Goal: Task Accomplishment & Management: Complete application form

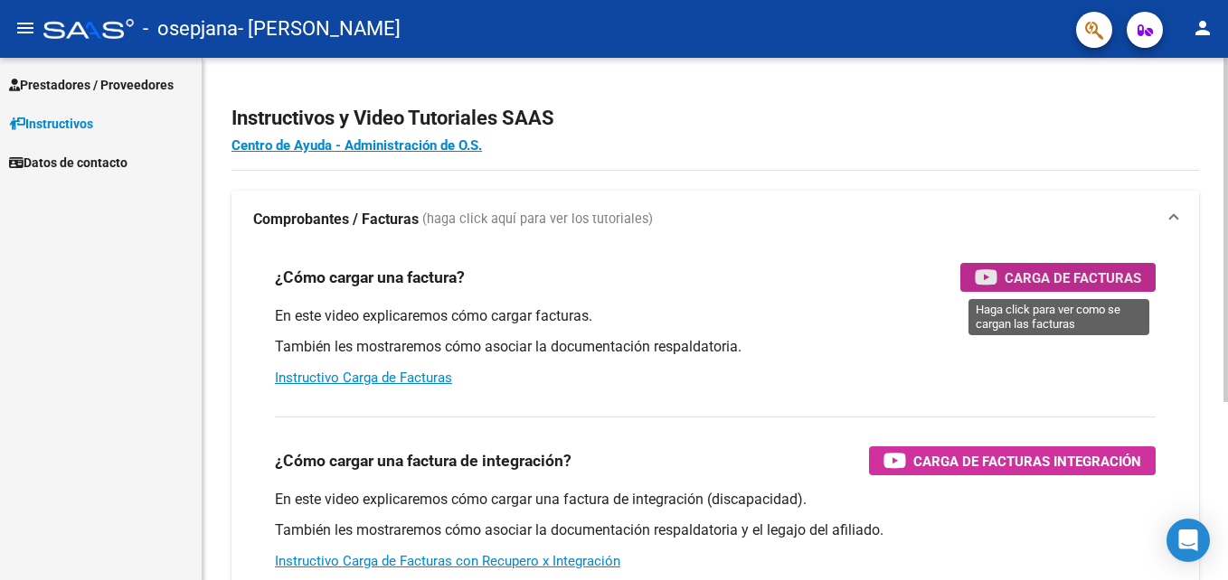
click at [1104, 279] on span "Carga de Facturas" at bounding box center [1072, 278] width 136 height 23
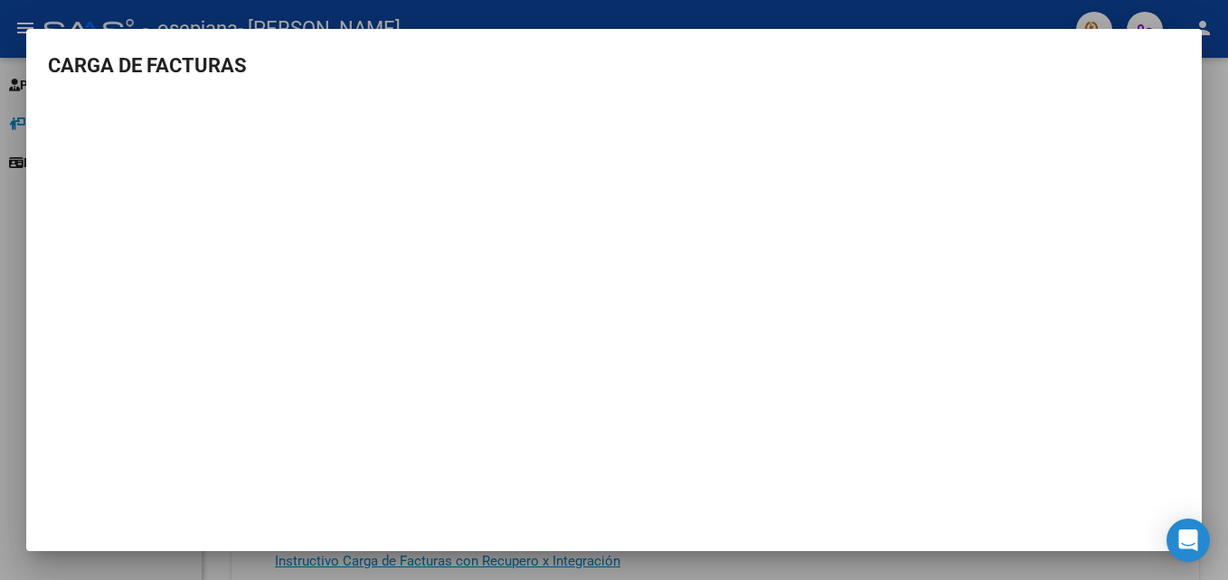
click at [1209, 101] on div at bounding box center [614, 290] width 1228 height 580
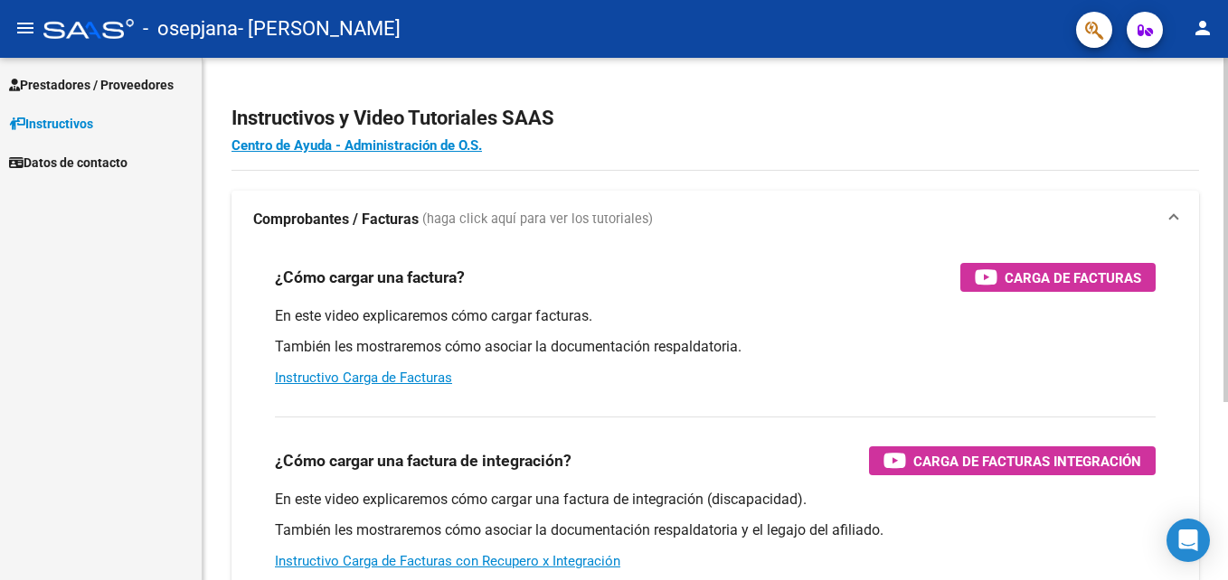
click at [615, 385] on div "En este video explicaremos cómo cargar facturas. También les mostraremos cómo a…" at bounding box center [715, 346] width 880 height 81
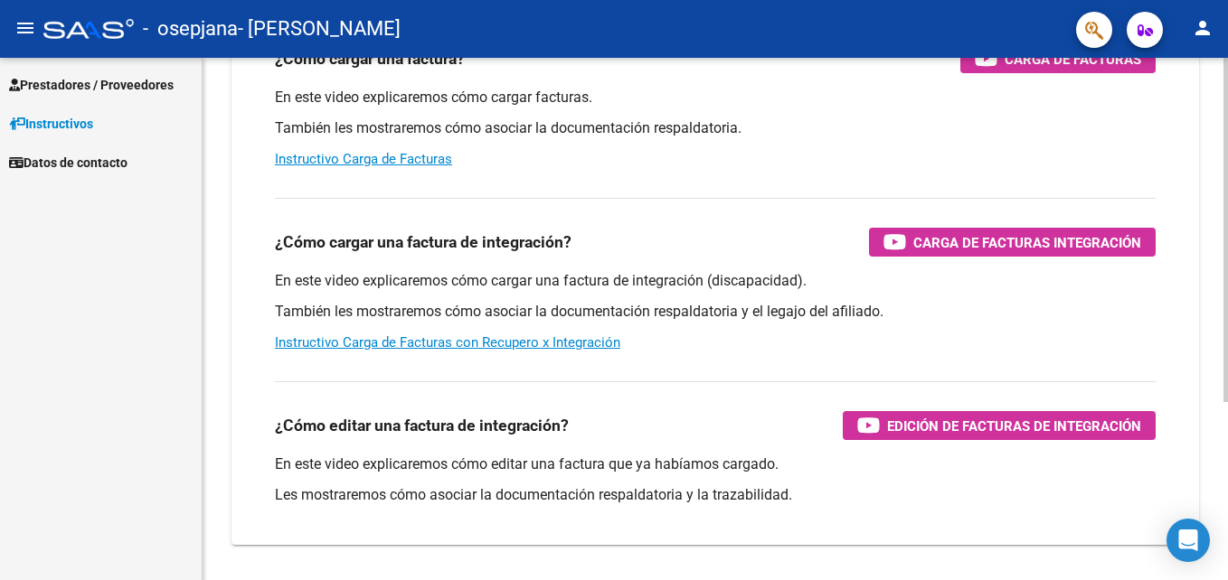
scroll to position [270, 0]
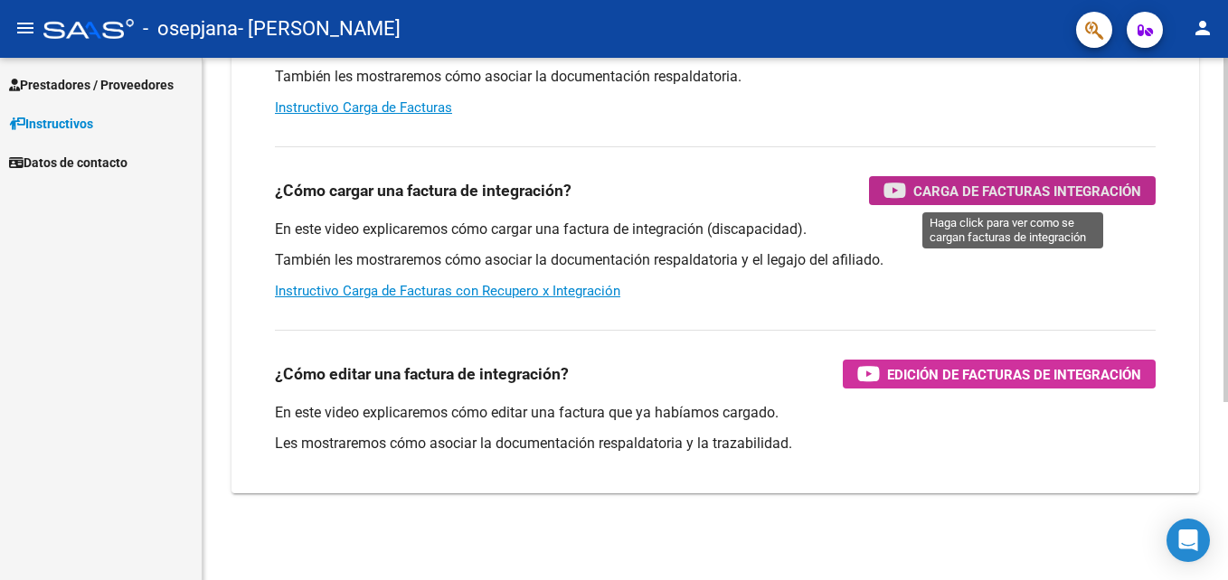
click at [913, 183] on span "Carga de Facturas Integración" at bounding box center [1027, 191] width 228 height 23
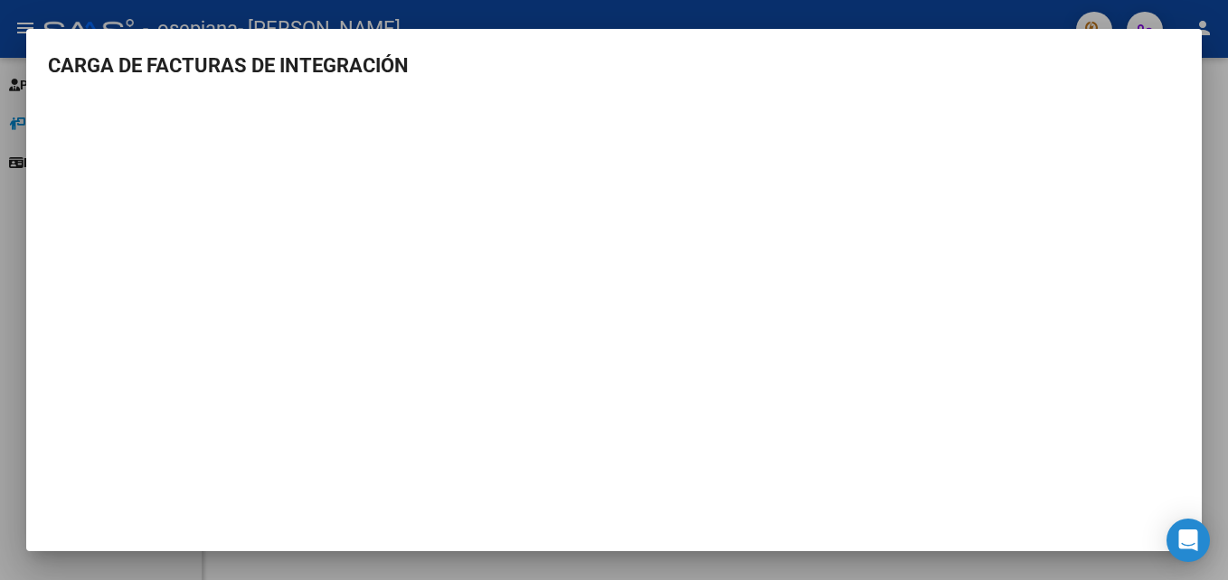
click at [0, 318] on div at bounding box center [614, 290] width 1228 height 580
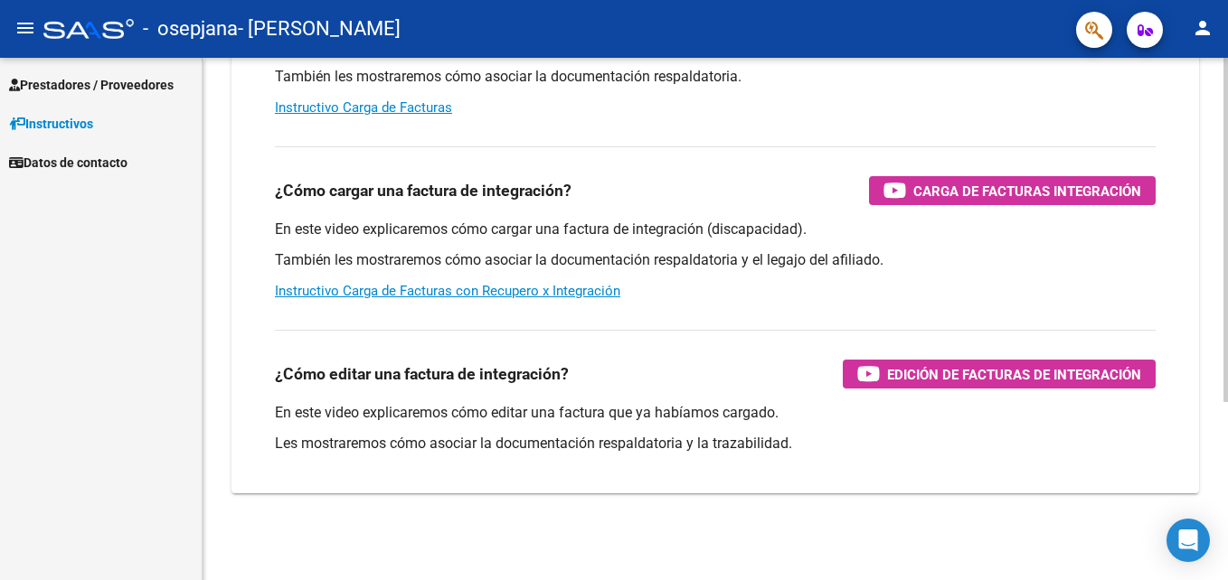
click at [227, 381] on div "Instructivos y Video Tutoriales SAAS Centro de Ayuda - Administración de O.S. C…" at bounding box center [714, 184] width 1025 height 793
click at [233, 399] on div "¿Cómo cargar una factura? Carga de Facturas En este video explicaremos cómo car…" at bounding box center [714, 235] width 967 height 515
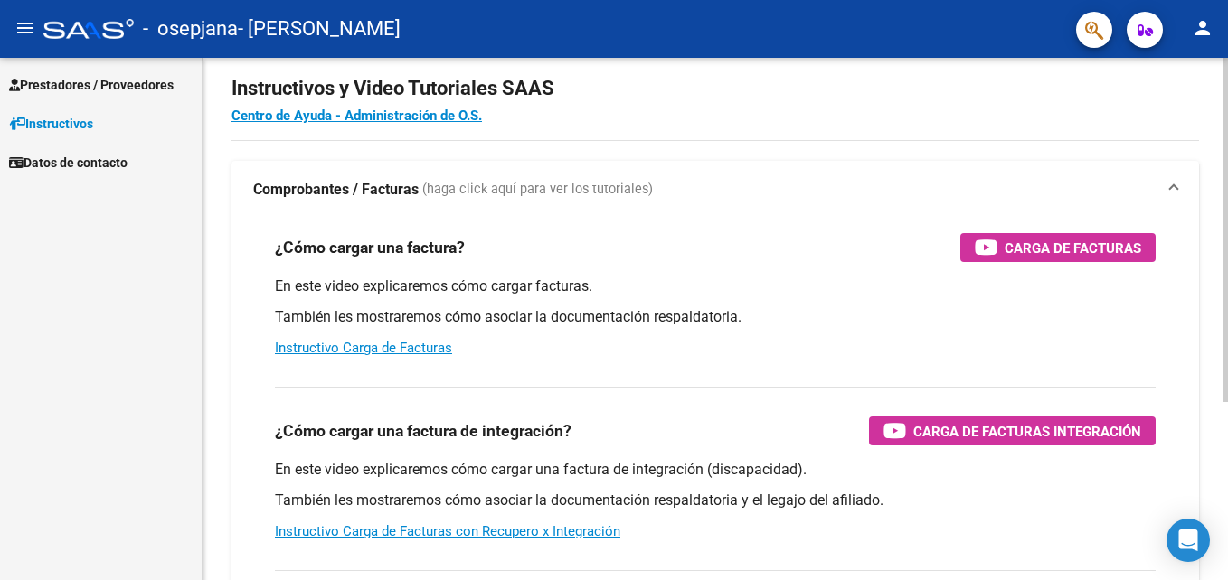
scroll to position [0, 0]
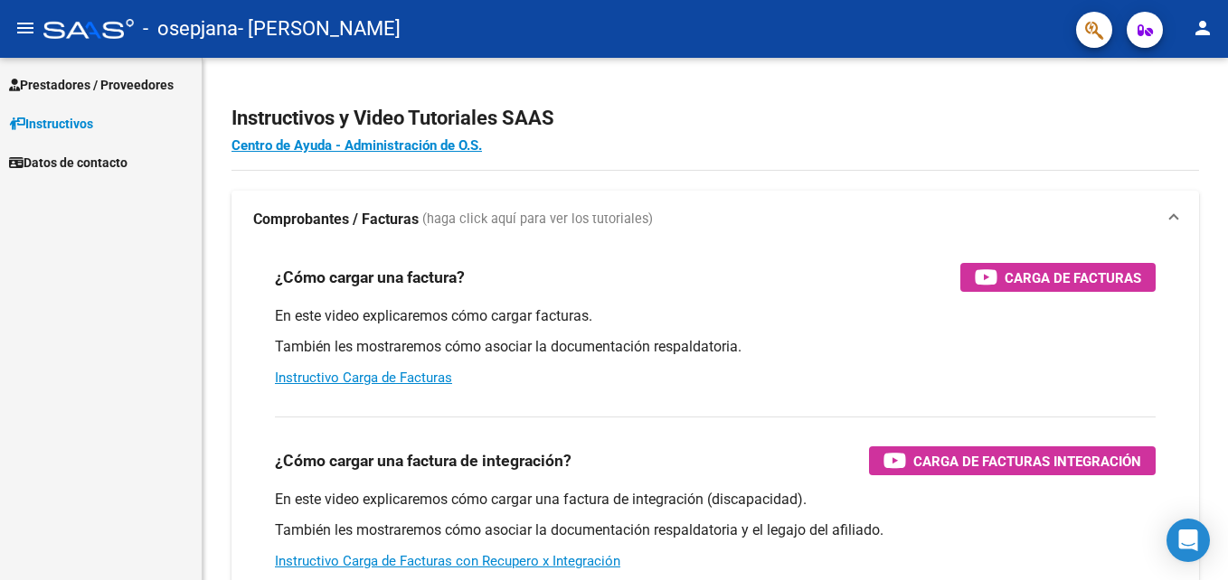
click at [102, 83] on span "Prestadores / Proveedores" at bounding box center [91, 85] width 165 height 20
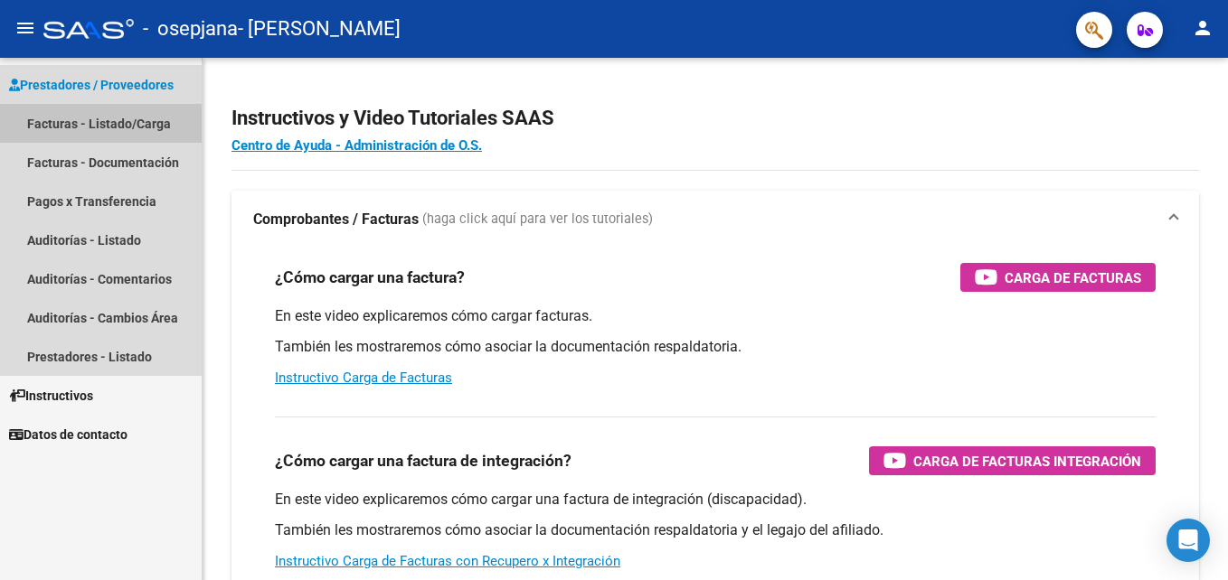
click at [128, 129] on link "Facturas - Listado/Carga" at bounding box center [101, 123] width 202 height 39
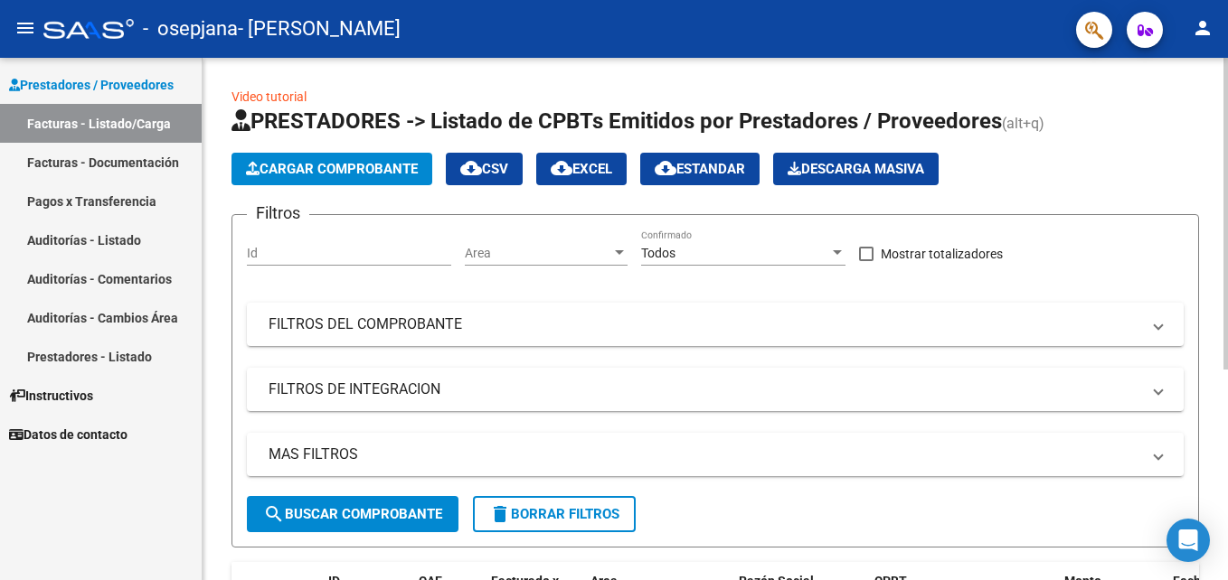
click at [363, 146] on app-list-header "PRESTADORES -> Listado de CPBTs Emitidos por Prestadores / Proveedores (alt+q) …" at bounding box center [714, 327] width 967 height 441
click at [375, 167] on span "Cargar Comprobante" at bounding box center [332, 169] width 172 height 16
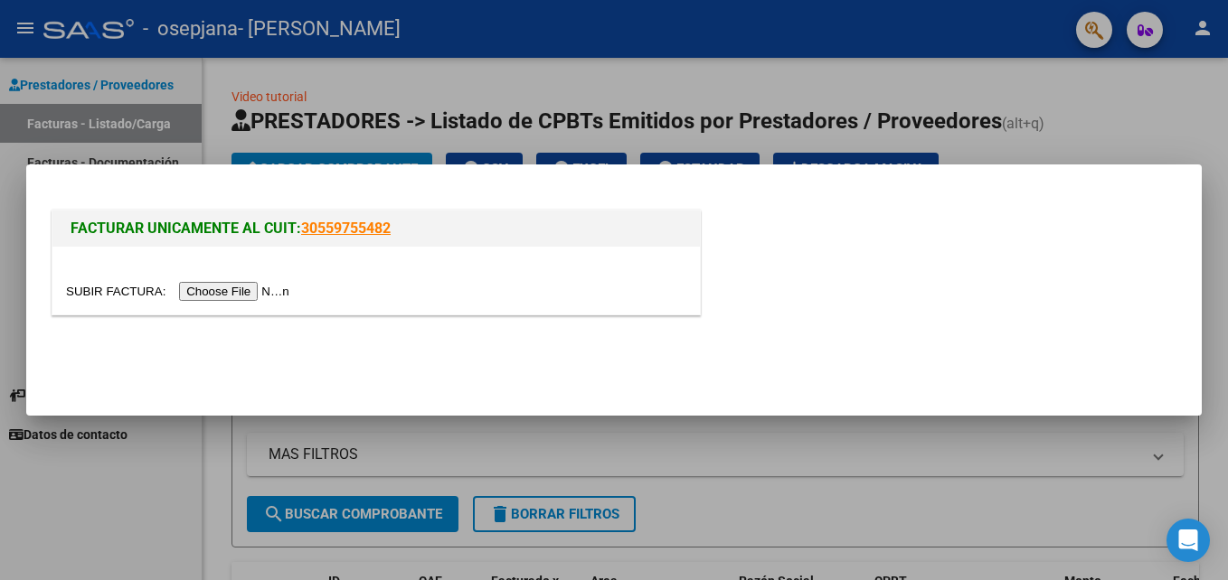
click at [250, 144] on div at bounding box center [614, 290] width 1228 height 580
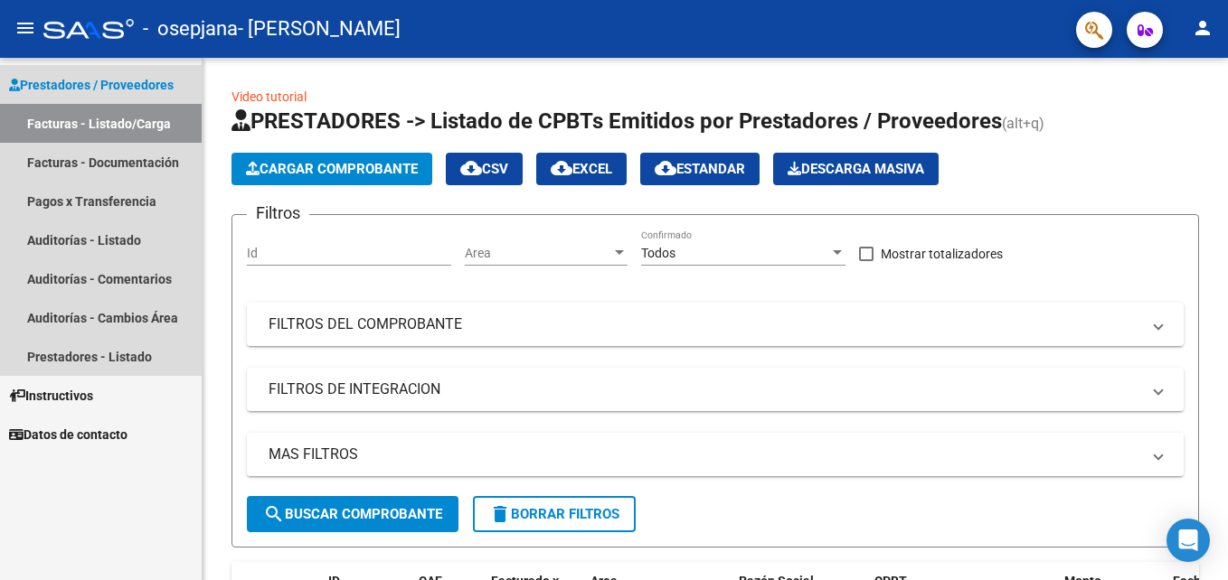
click at [156, 80] on span "Prestadores / Proveedores" at bounding box center [91, 85] width 165 height 20
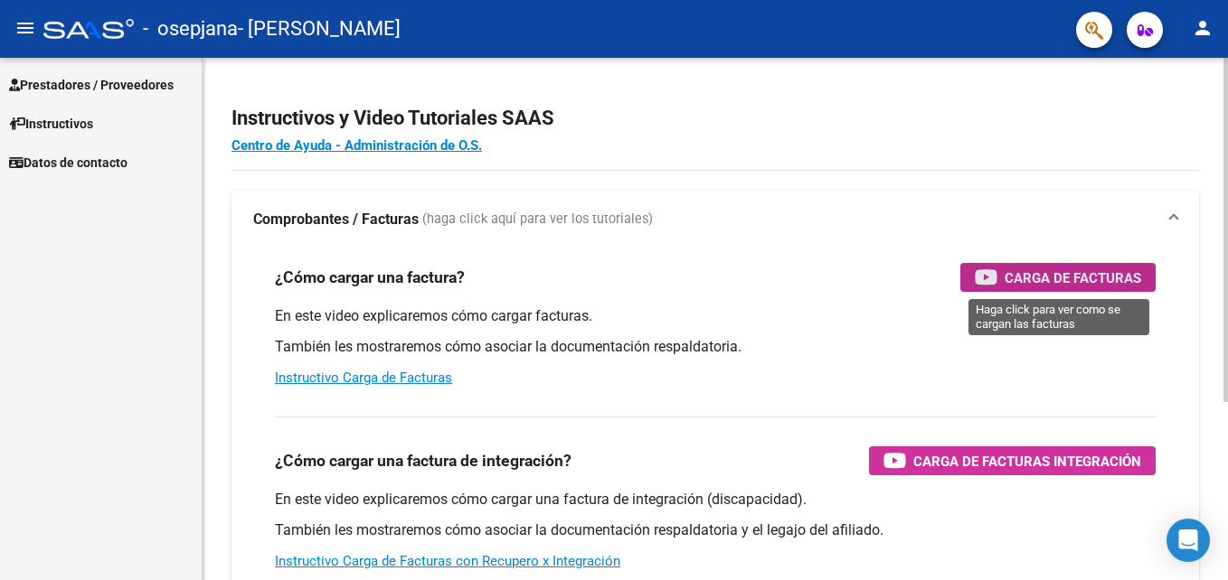
click at [1021, 289] on div "Carga de Facturas" at bounding box center [1057, 277] width 166 height 29
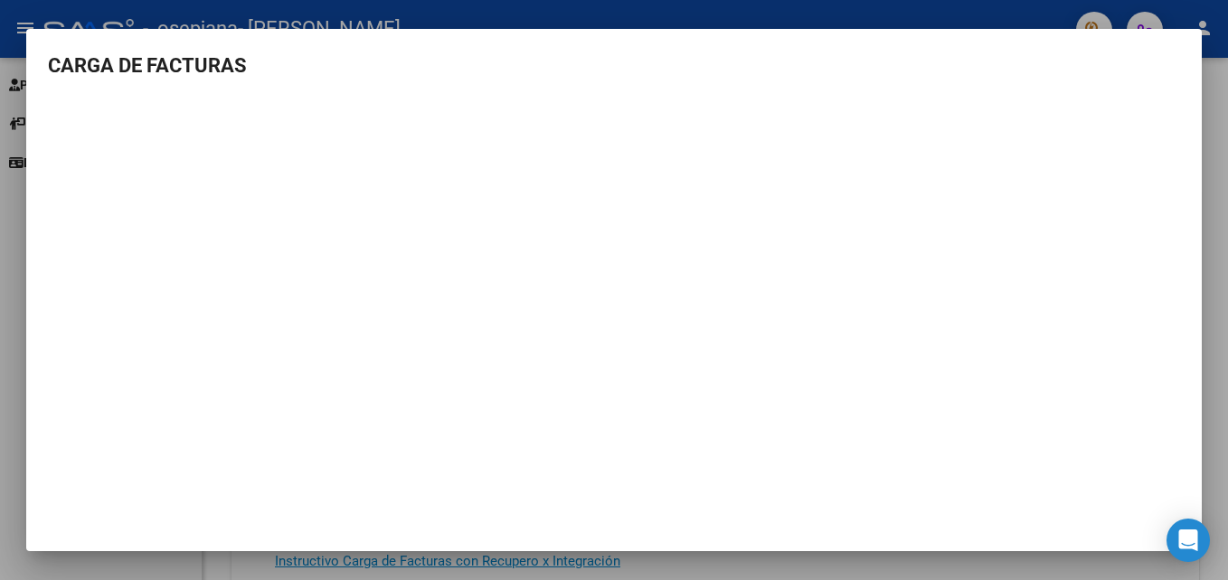
click at [1109, 89] on mat-dialog-content "CARGA DE FACTURAS" at bounding box center [613, 279] width 1175 height 457
click at [1189, 60] on mat-dialog-content "CARGA DE FACTURAS" at bounding box center [613, 279] width 1175 height 457
click at [325, 16] on div "CARGA DE FACTURAS" at bounding box center [614, 290] width 1228 height 580
drag, startPoint x: 325, startPoint y: 16, endPoint x: 319, endPoint y: 51, distance: 34.8
click at [319, 51] on h3 "CARGA DE FACTURAS" at bounding box center [614, 66] width 1132 height 30
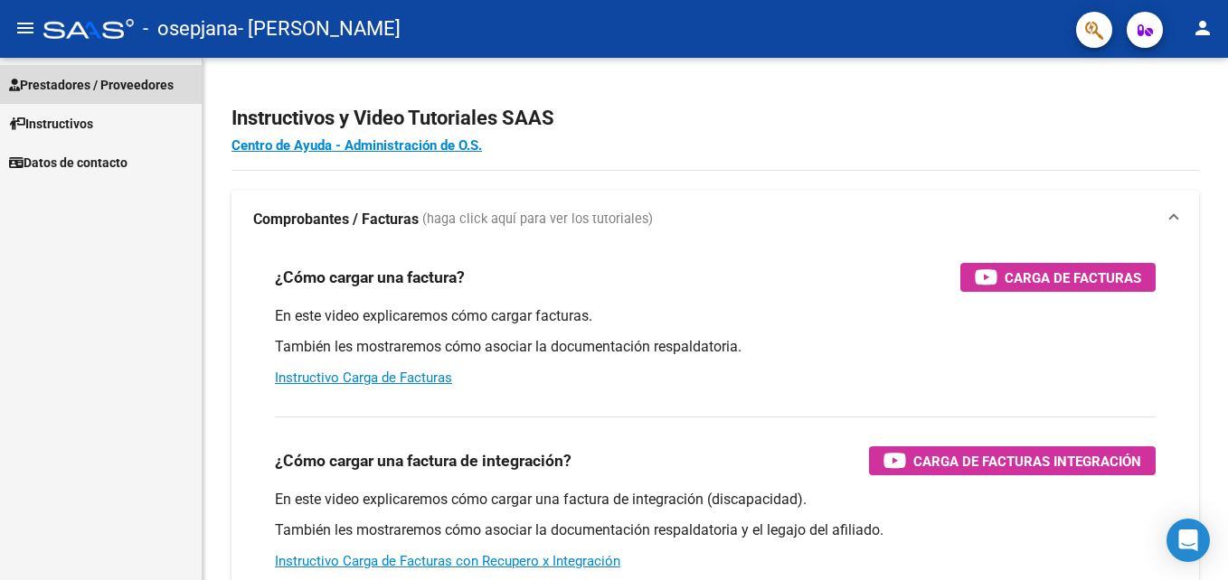
click at [158, 89] on span "Prestadores / Proveedores" at bounding box center [91, 85] width 165 height 20
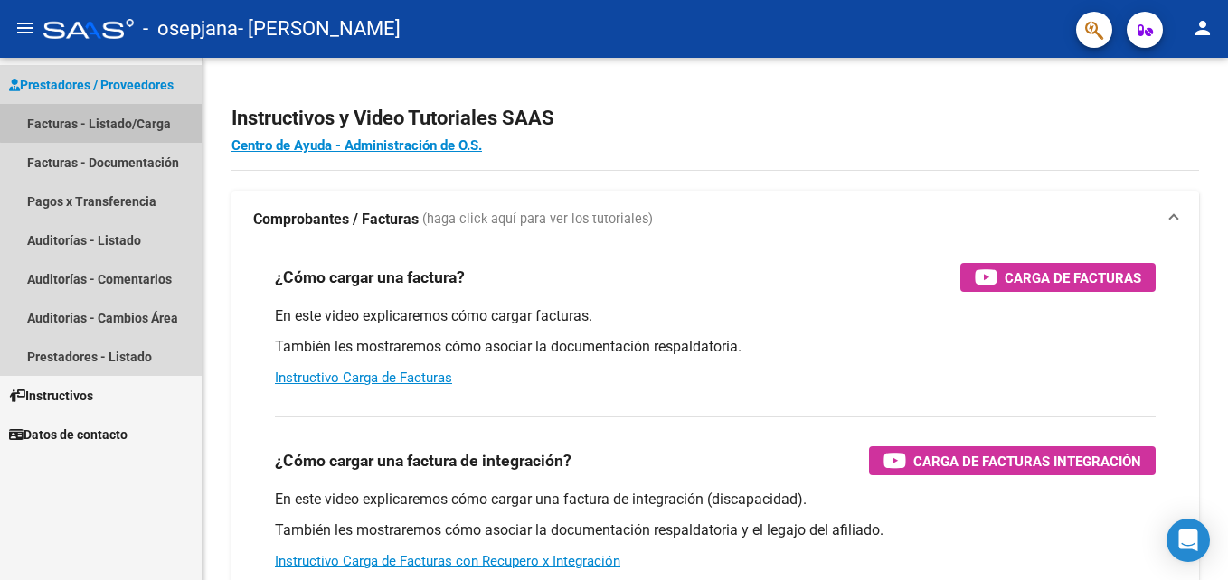
click at [128, 121] on link "Facturas - Listado/Carga" at bounding box center [101, 123] width 202 height 39
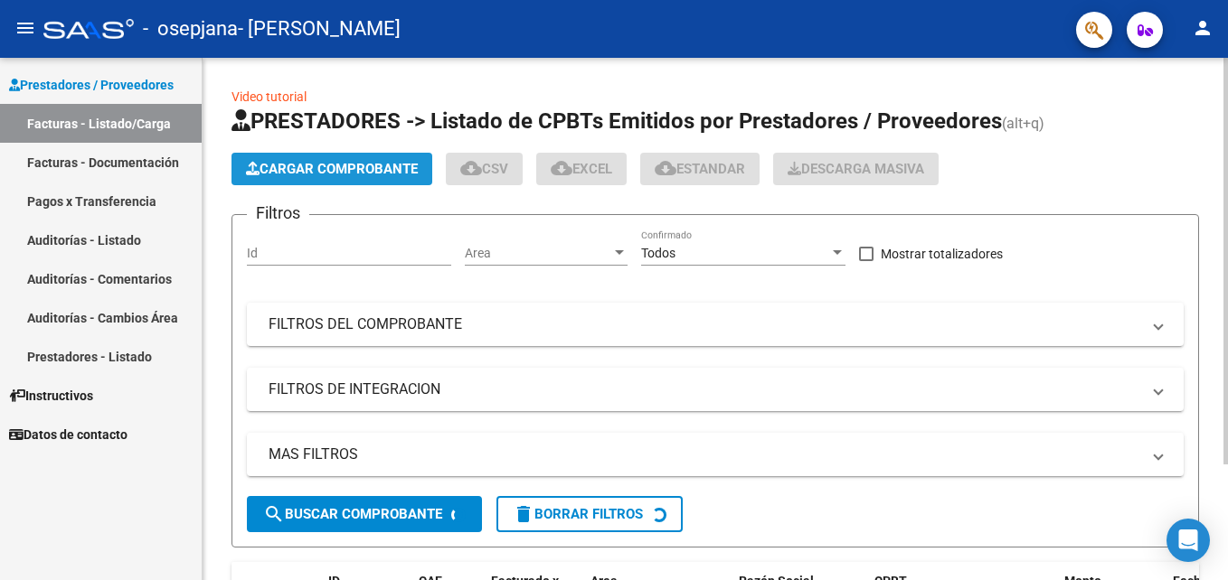
click at [345, 169] on span "Cargar Comprobante" at bounding box center [332, 169] width 172 height 16
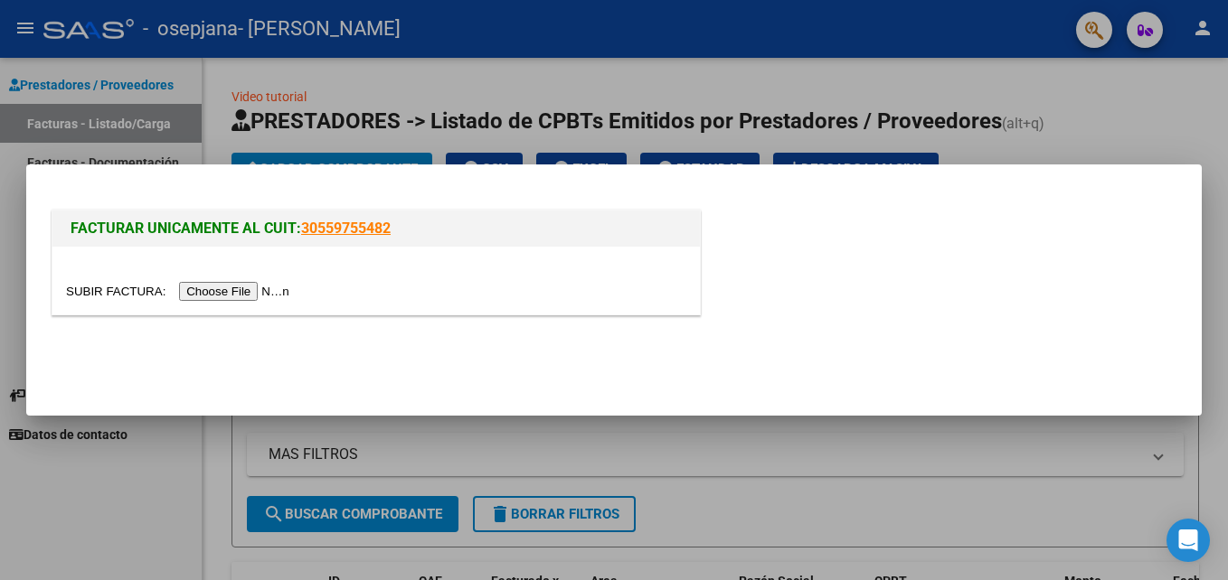
click at [246, 302] on div at bounding box center [375, 281] width 647 height 68
click at [240, 299] on input "file" at bounding box center [180, 291] width 229 height 19
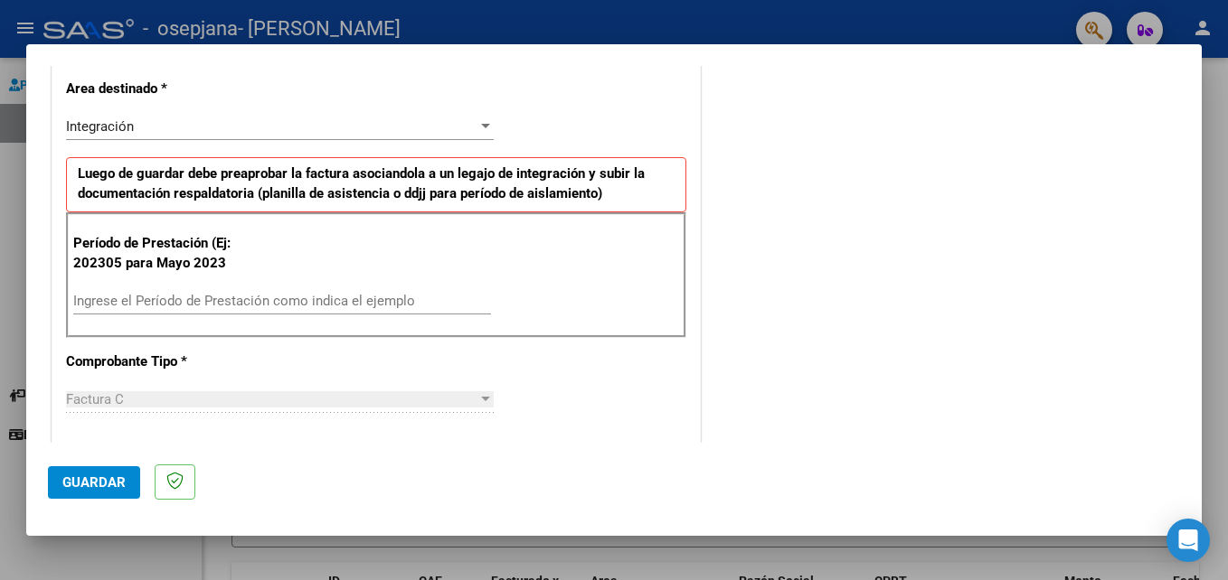
scroll to position [420, 0]
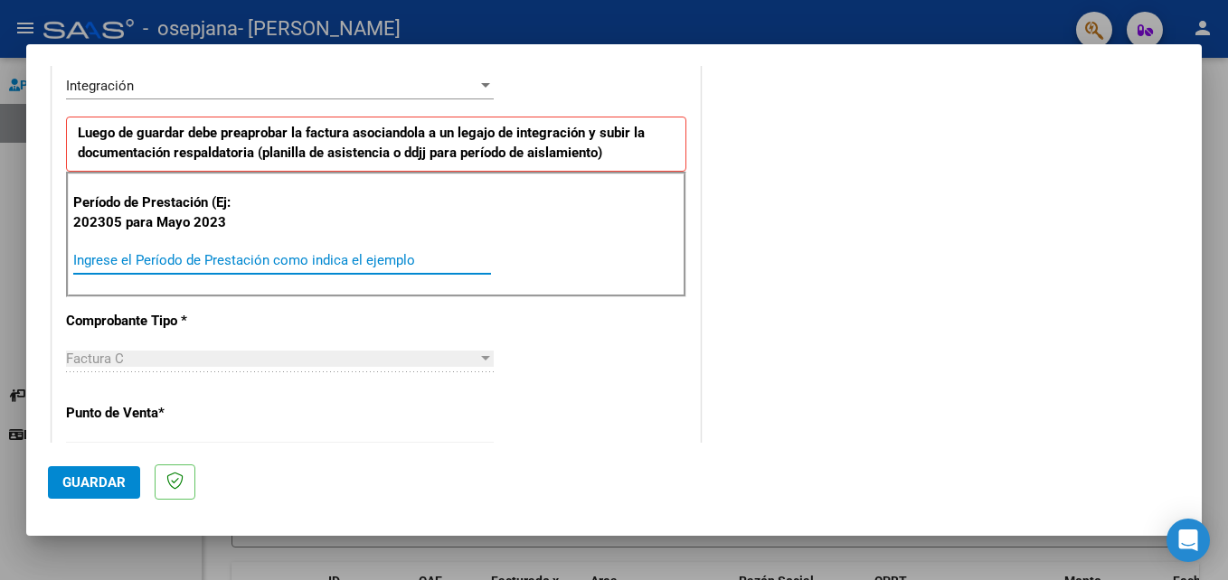
click at [245, 263] on input "Ingrese el Período de Prestación como indica el ejemplo" at bounding box center [282, 260] width 418 height 16
type input "202505"
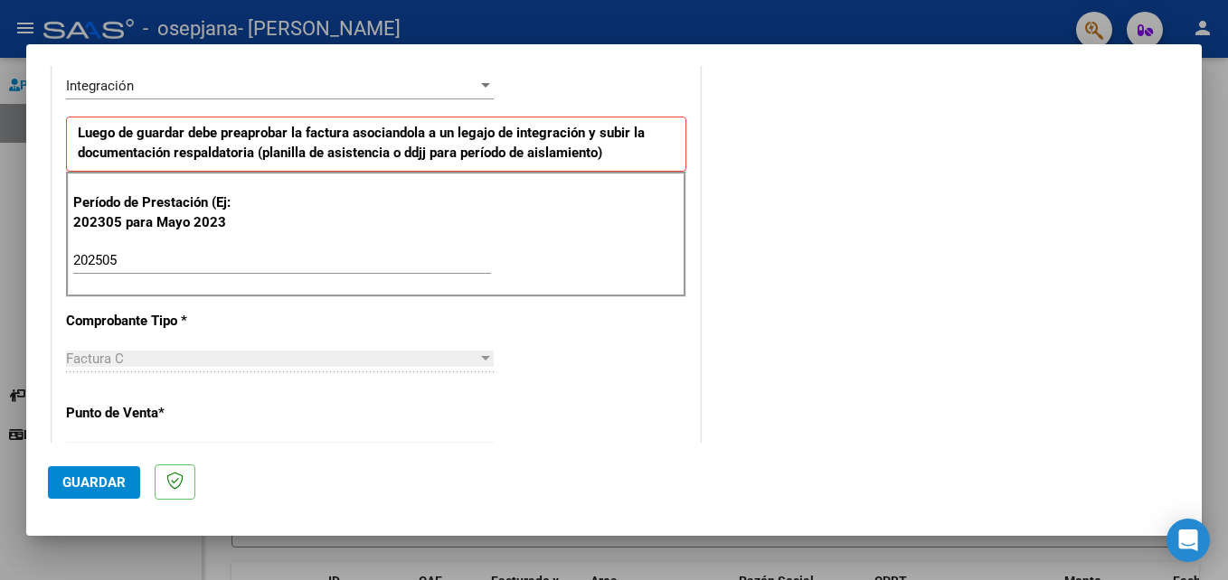
click at [320, 421] on div "CUIT * 27-34549273-4 Ingresar CUIT ANALISIS PRESTADOR Area destinado * Integrac…" at bounding box center [375, 536] width 647 height 1326
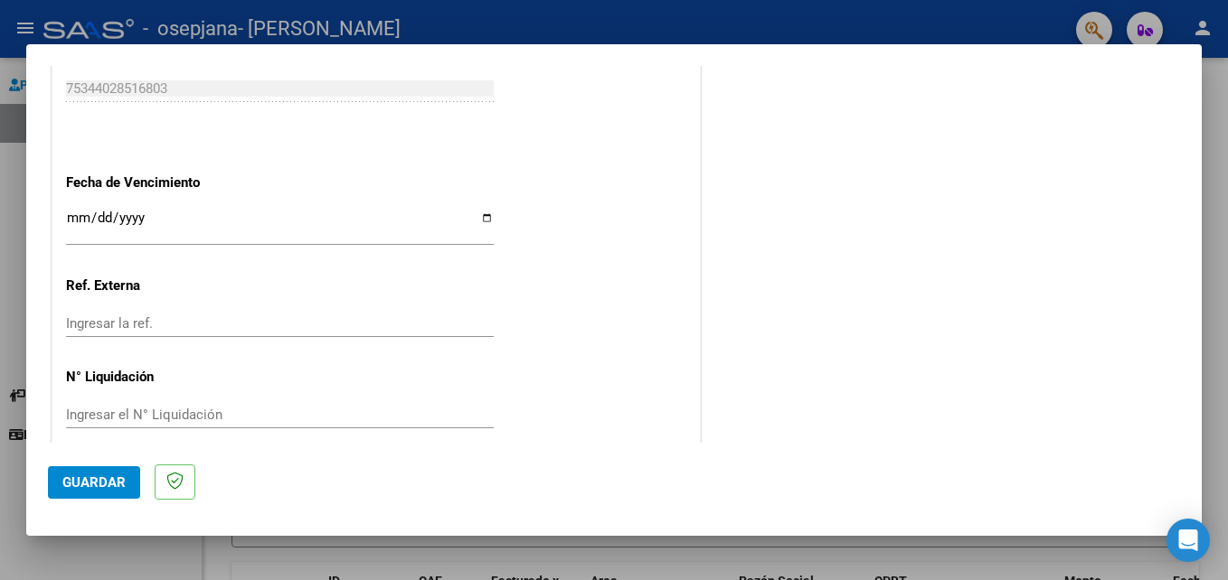
scroll to position [1181, 0]
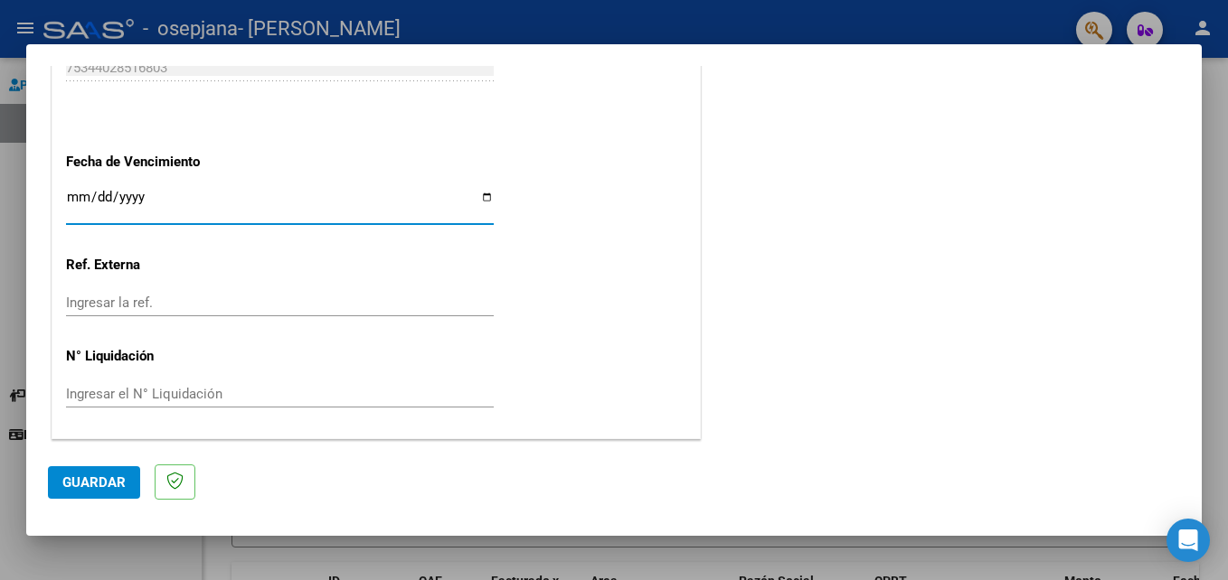
click at [76, 194] on input "Ingresar la fecha" at bounding box center [280, 204] width 428 height 29
type input "[DATE]"
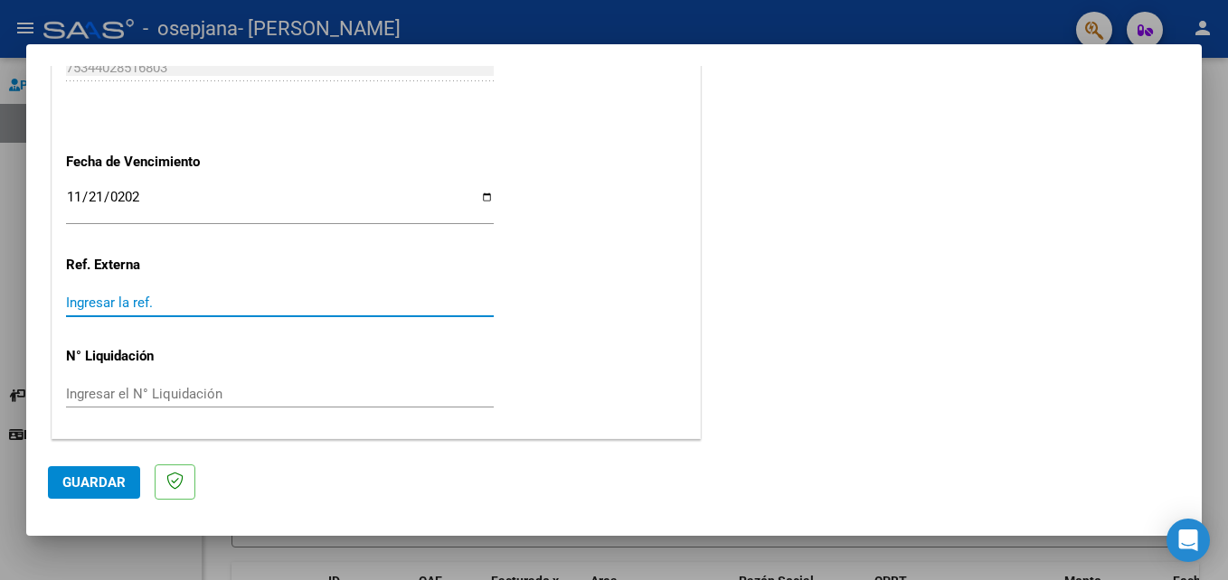
click at [201, 296] on input "Ingresar la ref." at bounding box center [280, 303] width 428 height 16
click at [112, 497] on button "Guardar" at bounding box center [94, 482] width 92 height 33
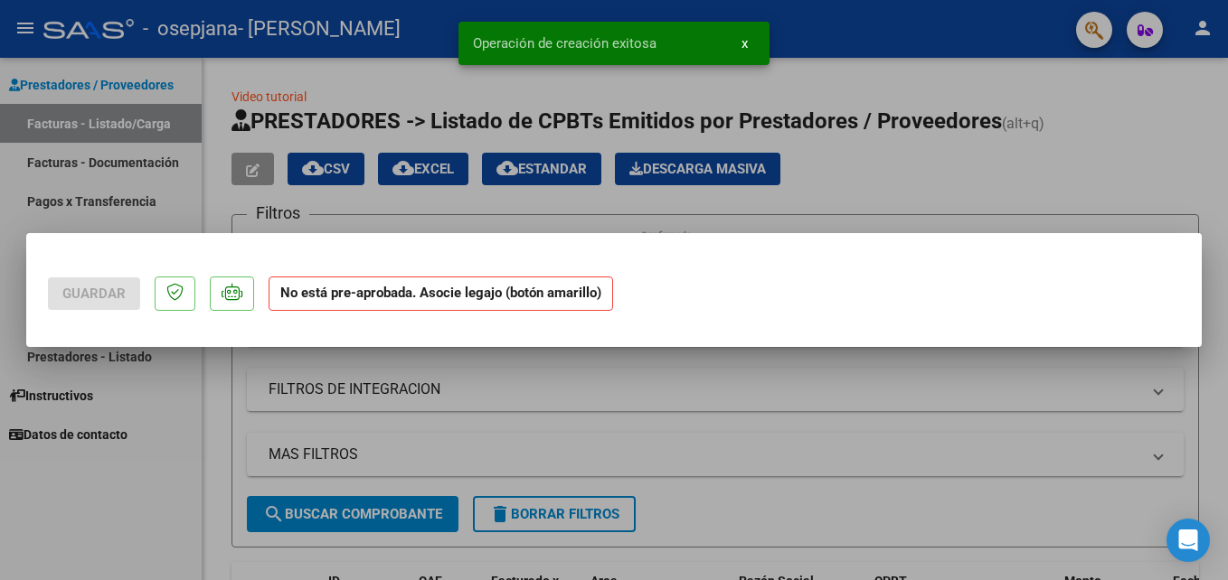
scroll to position [0, 0]
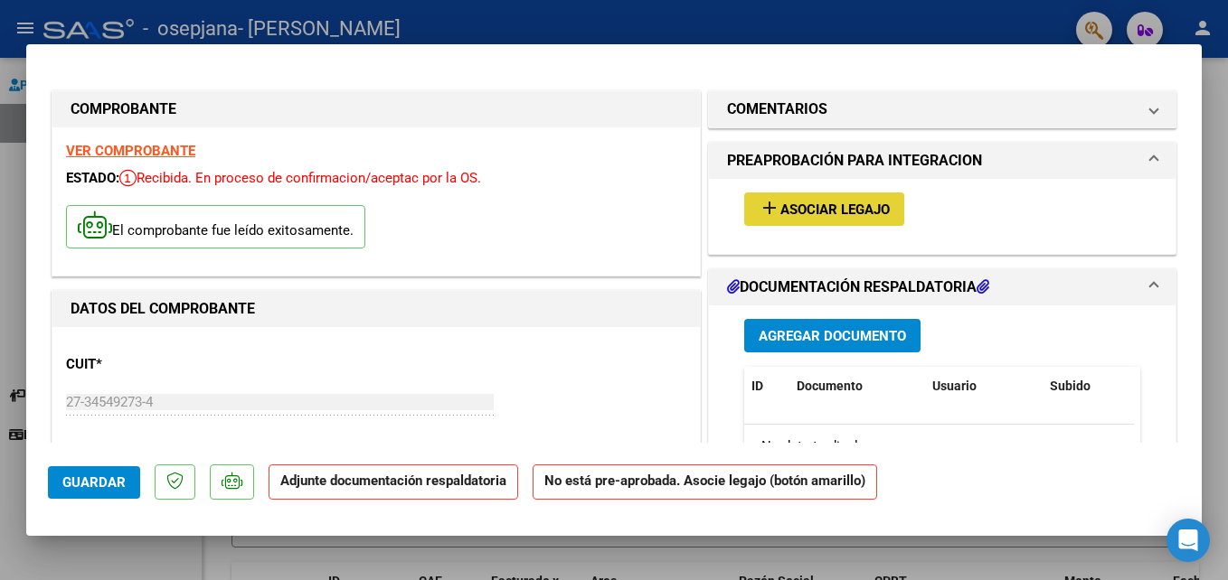
click at [820, 201] on span "add Asociar Legajo" at bounding box center [823, 209] width 131 height 16
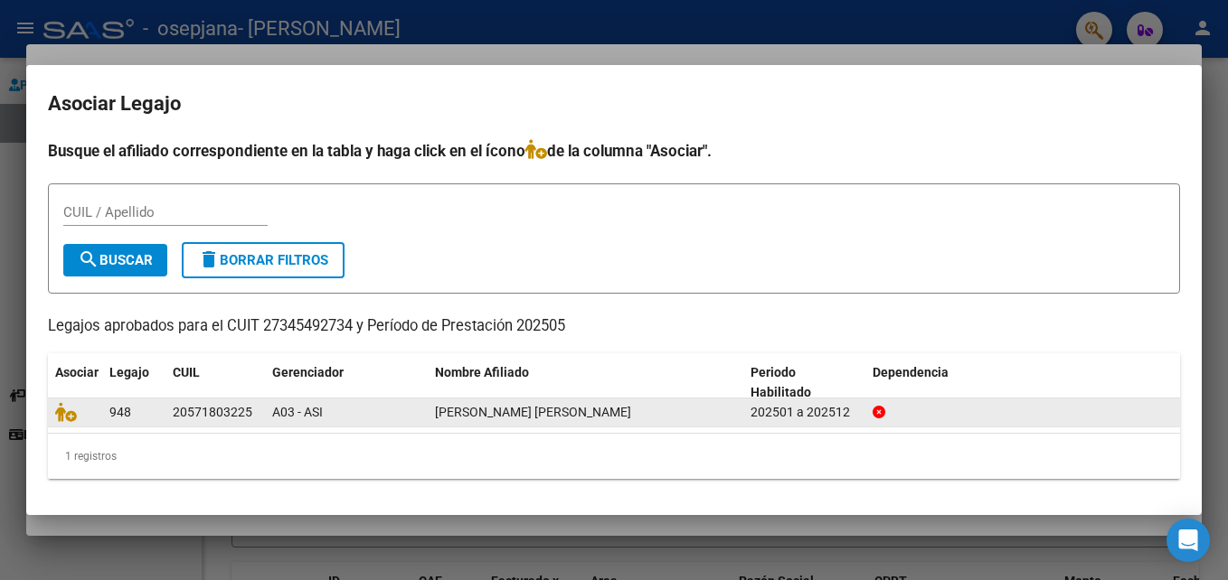
click at [436, 402] on div "[PERSON_NAME] [PERSON_NAME]" at bounding box center [585, 412] width 301 height 21
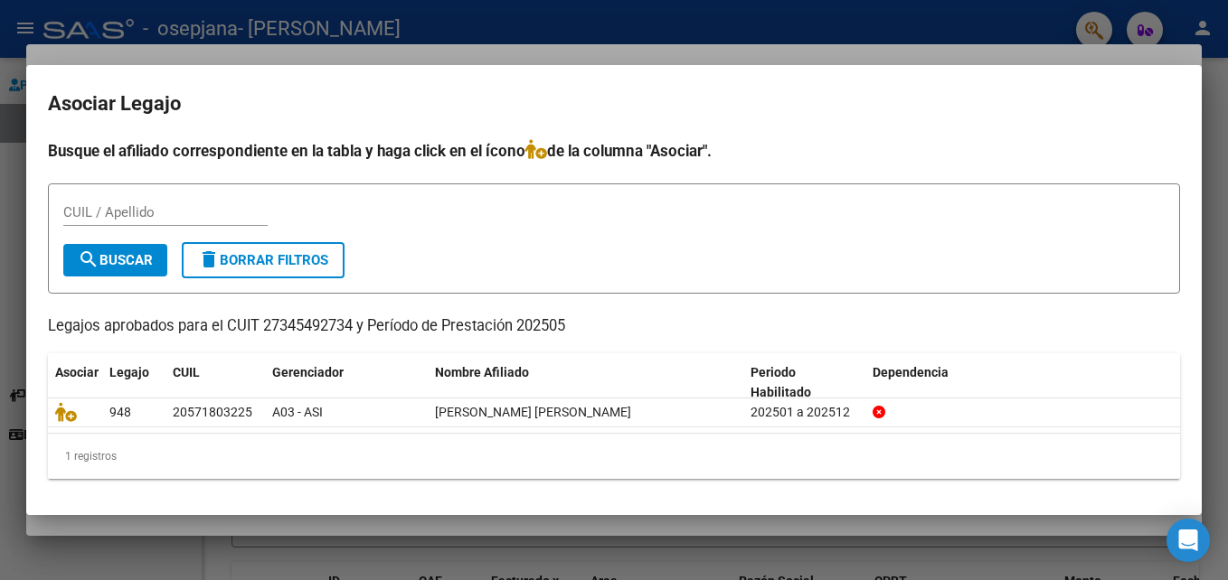
drag, startPoint x: 436, startPoint y: 402, endPoint x: 409, endPoint y: 246, distance: 158.7
click at [409, 246] on form "CUIL / Apellido search Buscar delete Borrar Filtros" at bounding box center [614, 238] width 1132 height 111
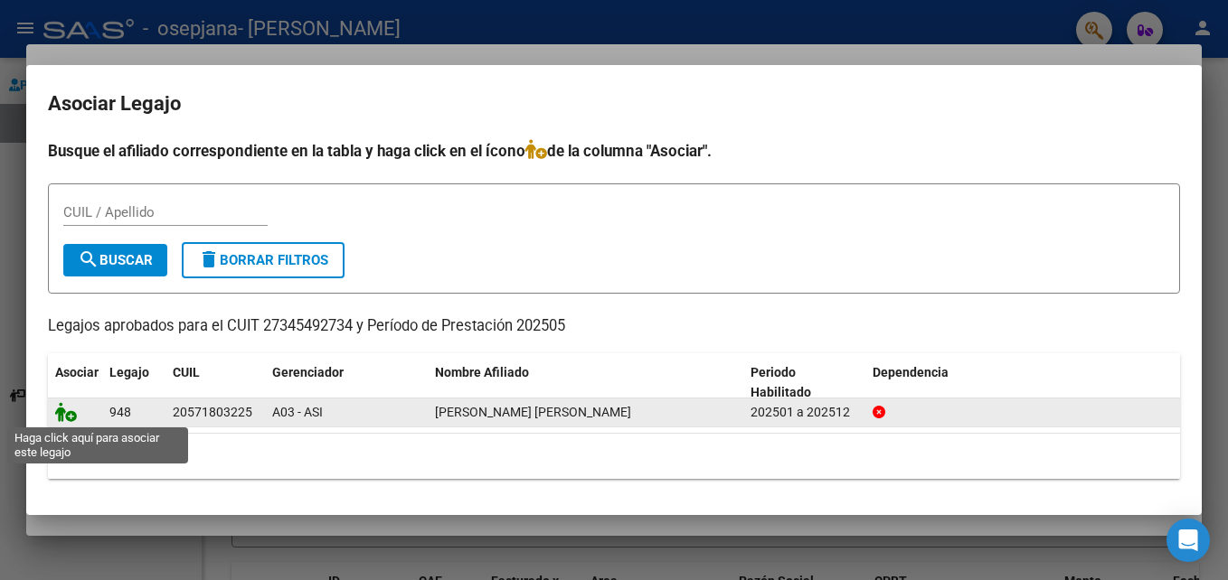
click at [75, 409] on icon at bounding box center [66, 412] width 22 height 20
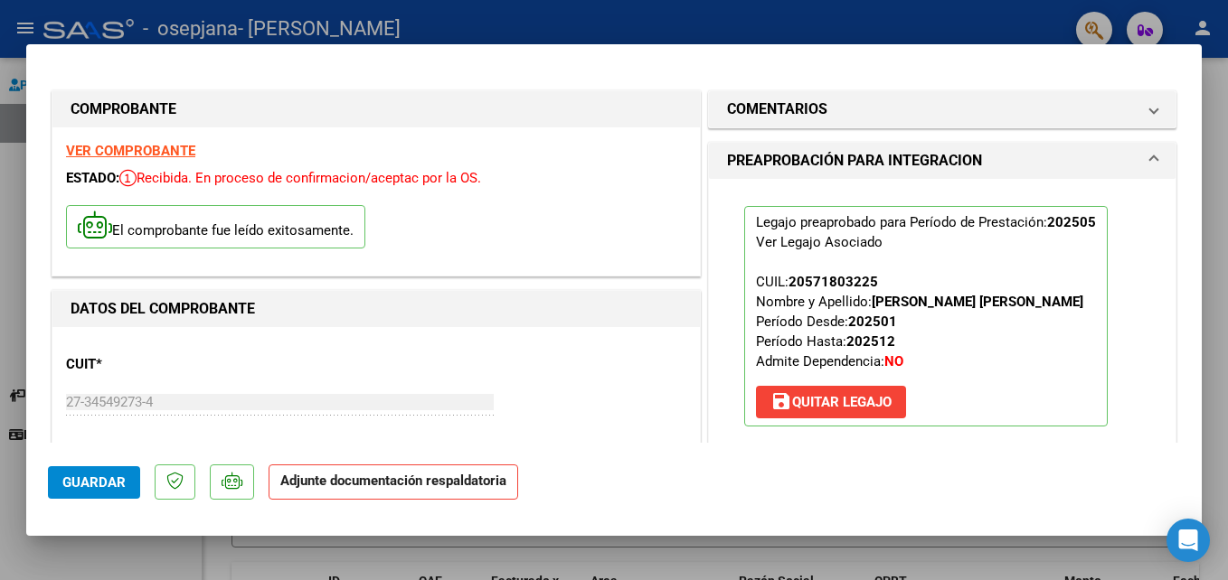
click at [676, 407] on div "CUIT * 27-34549273-4 Ingresar CUIT ANALISIS PRESTADOR [PERSON_NAME] [PERSON_NAM…" at bounding box center [376, 420] width 620 height 159
click at [588, 459] on mat-dialog-actions "Guardar Adjunte documentación respaldatoria" at bounding box center [614, 478] width 1132 height 71
click at [534, 236] on div "El comprobante fue leído exitosamente." at bounding box center [376, 229] width 620 height 67
click at [427, 485] on strong "Adjunte documentación respaldatoria" at bounding box center [393, 481] width 226 height 16
click at [502, 362] on div "CUIT * 27-34549273-4 Ingresar CUIT ANALISIS PRESTADOR [PERSON_NAME] [PERSON_NAM…" at bounding box center [376, 420] width 620 height 159
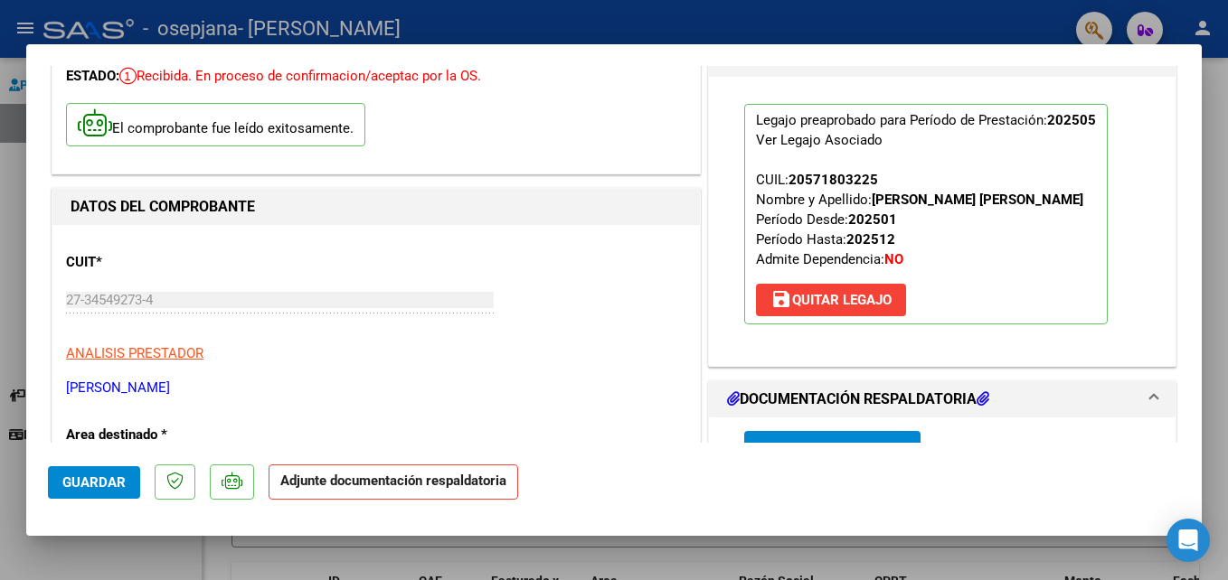
scroll to position [110, 0]
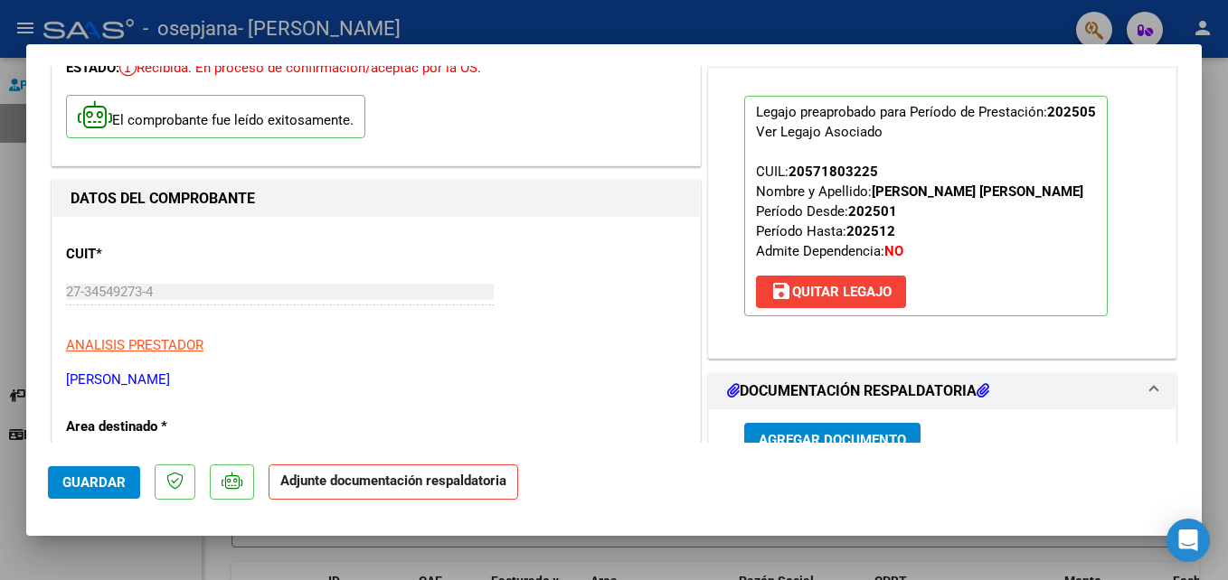
click at [545, 385] on p "[PERSON_NAME]" at bounding box center [376, 380] width 620 height 21
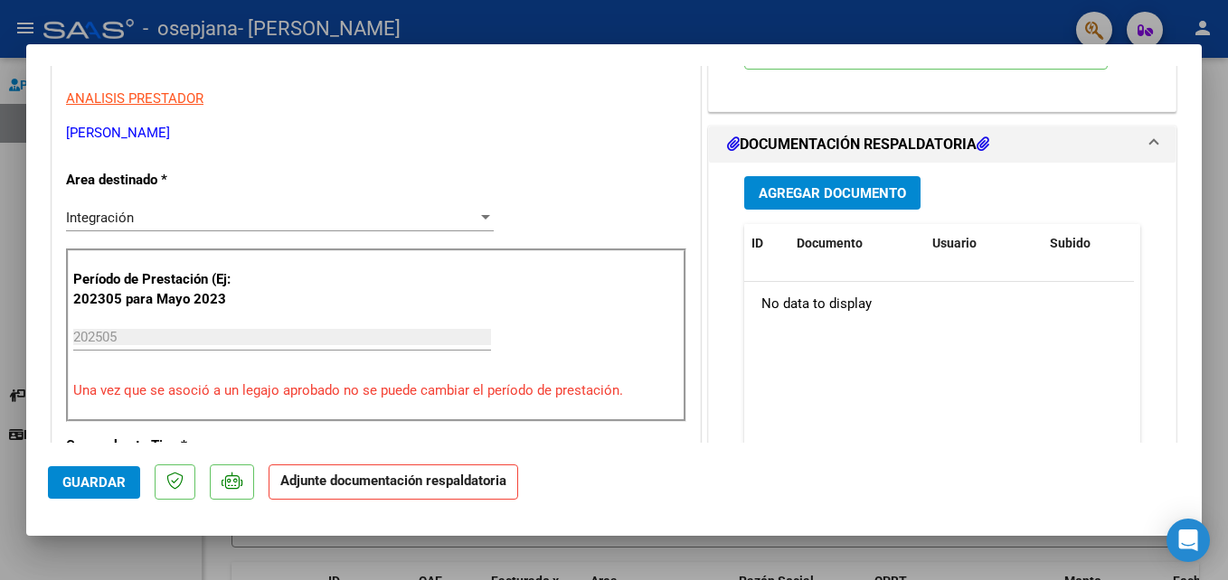
scroll to position [349, 0]
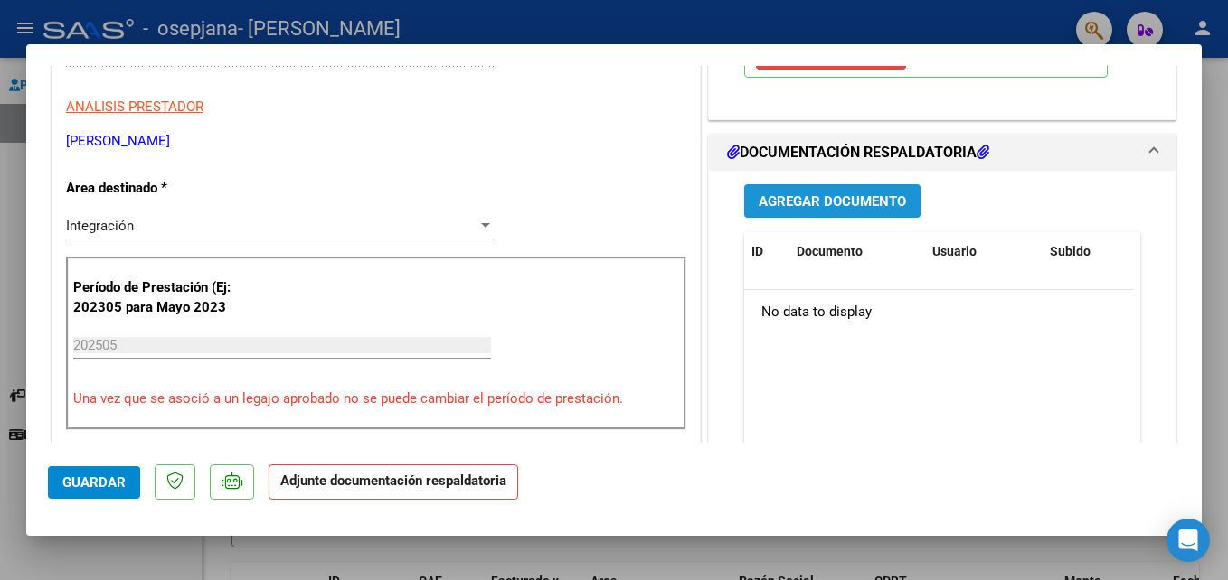
click at [866, 202] on span "Agregar Documento" at bounding box center [831, 201] width 147 height 16
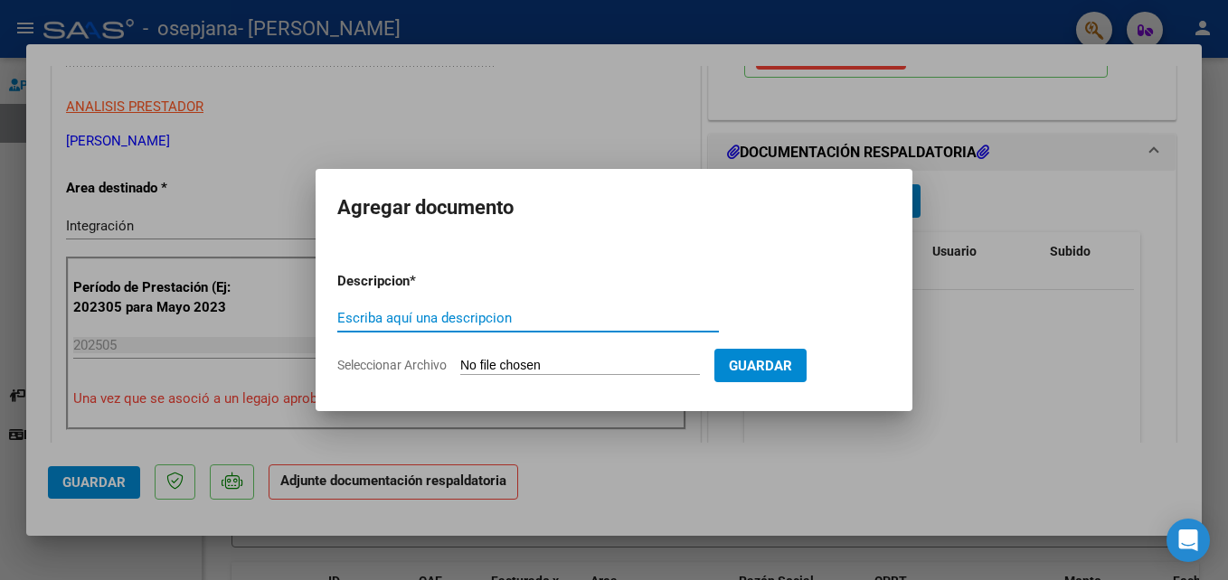
click at [561, 320] on input "Escriba aquí una descripcion" at bounding box center [527, 318] width 381 height 16
type input "asistencia mayo"
click at [609, 360] on input "Seleccionar Archivo" at bounding box center [580, 366] width 240 height 17
type input "C:\fakepath\mayo.jpeg"
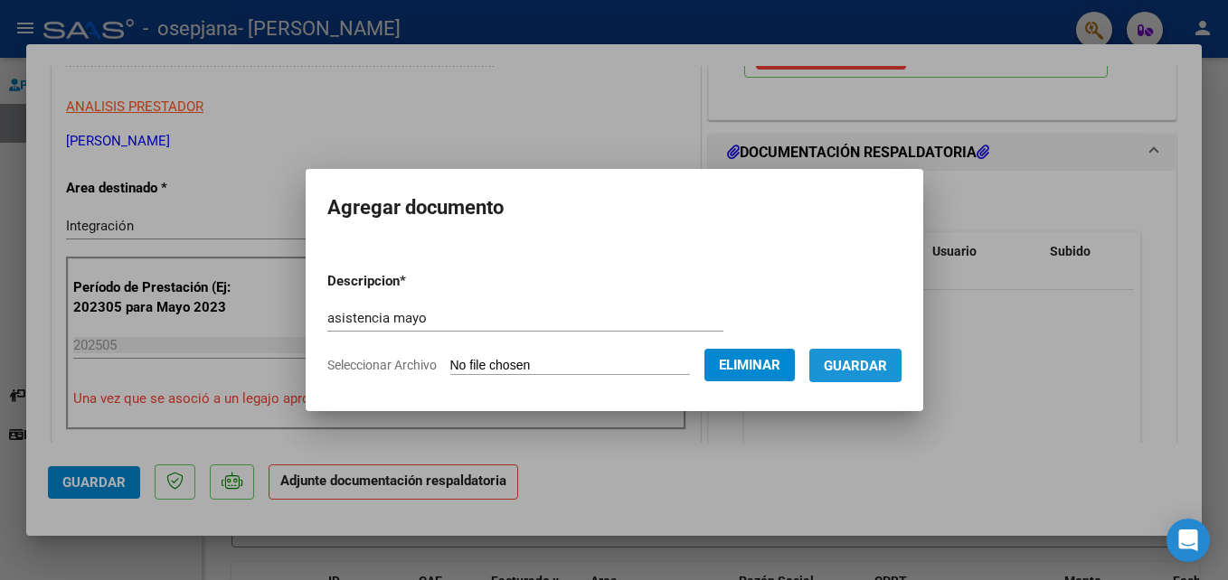
click at [887, 372] on span "Guardar" at bounding box center [854, 366] width 63 height 16
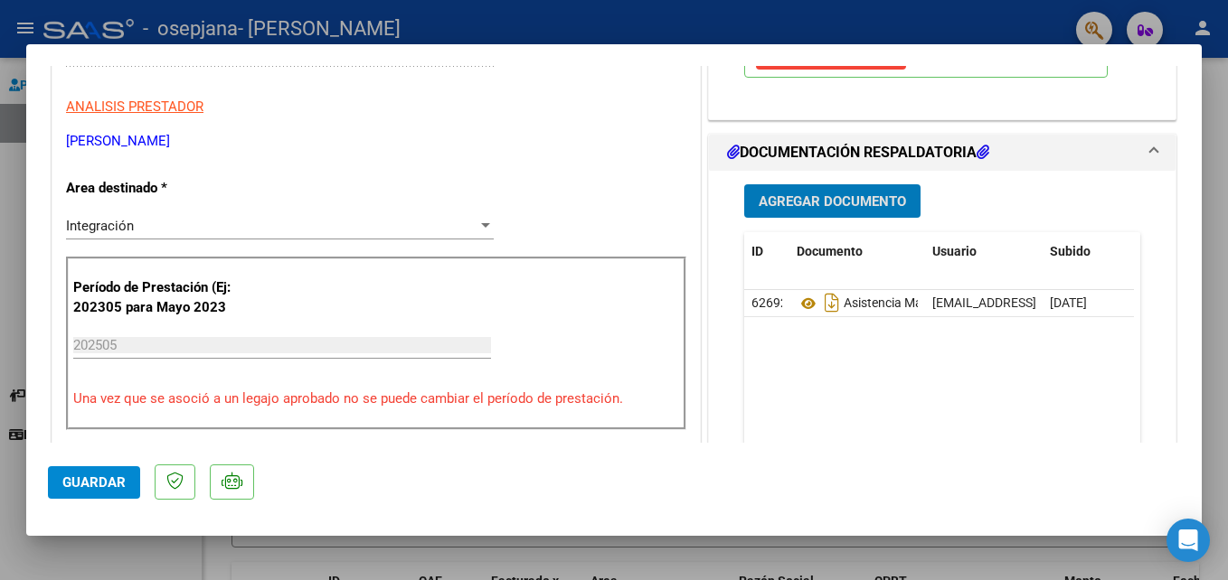
click at [90, 483] on span "Guardar" at bounding box center [93, 483] width 63 height 16
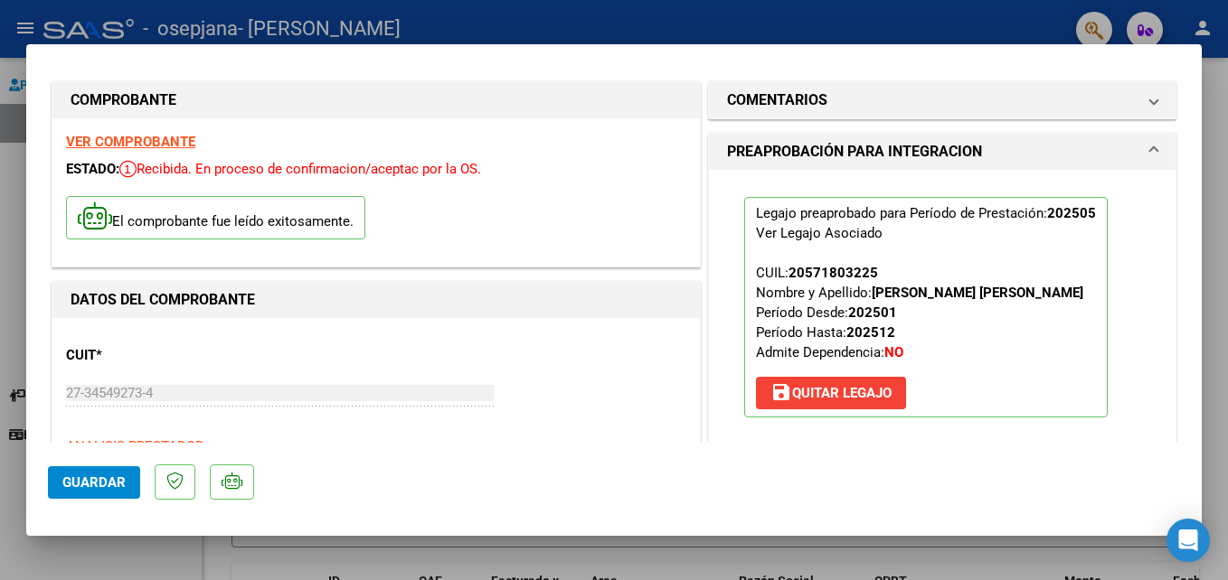
scroll to position [0, 0]
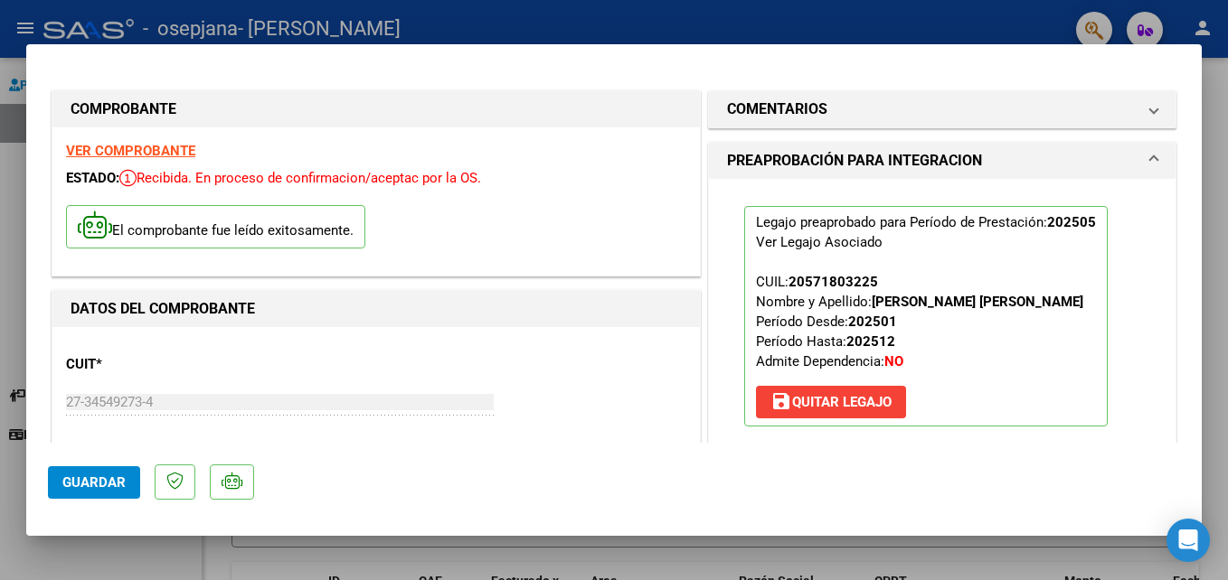
click at [13, 197] on div at bounding box center [614, 290] width 1228 height 580
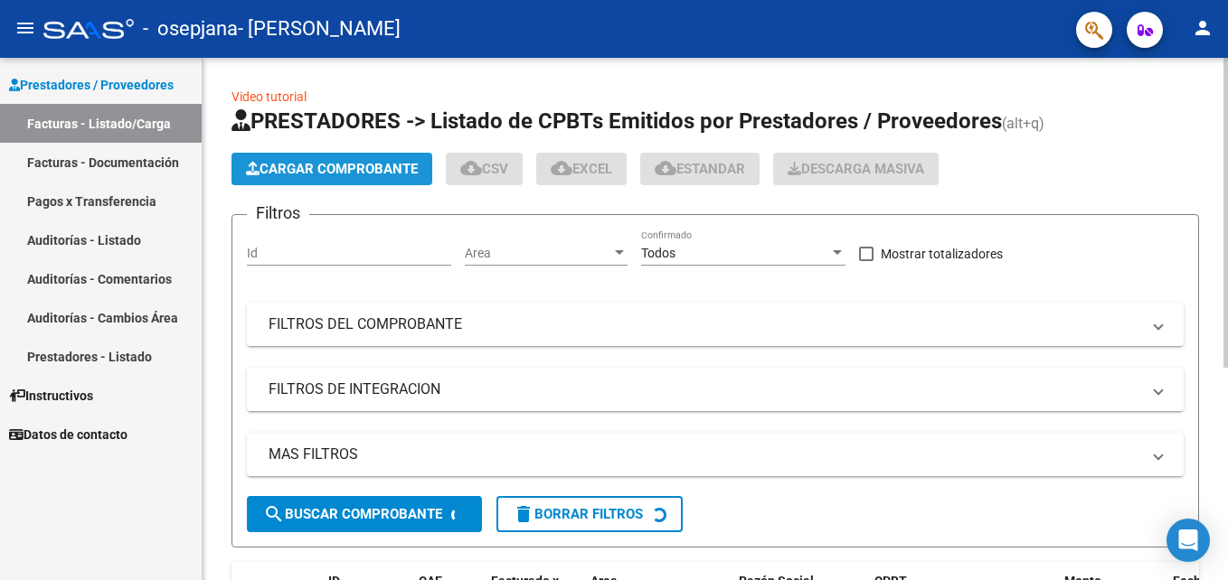
click at [371, 174] on span "Cargar Comprobante" at bounding box center [332, 169] width 172 height 16
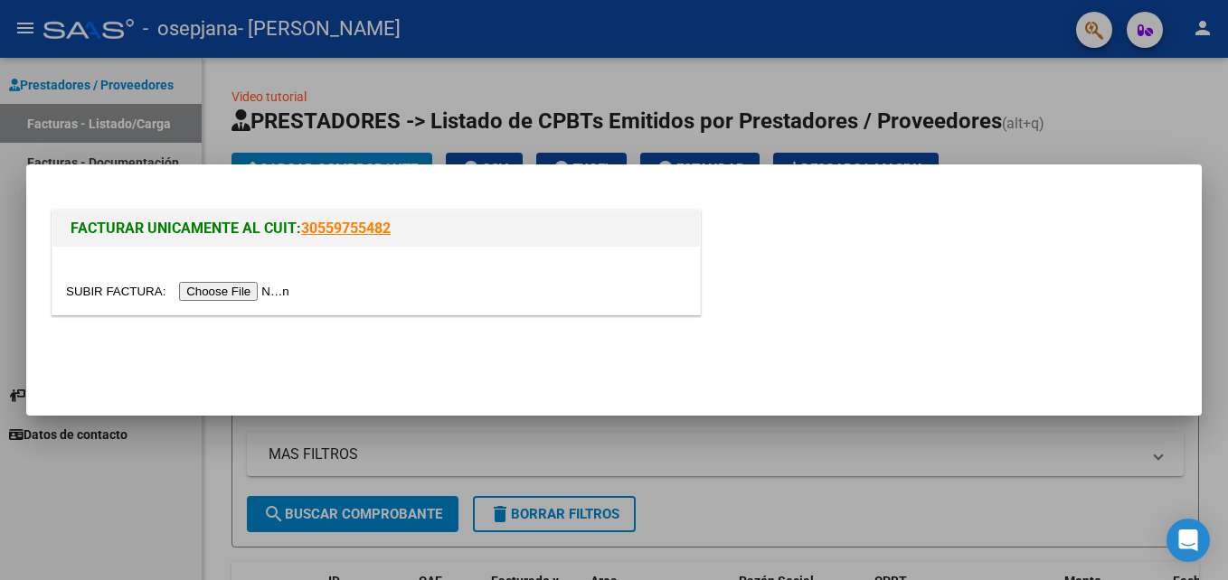
click at [229, 296] on input "file" at bounding box center [180, 291] width 229 height 19
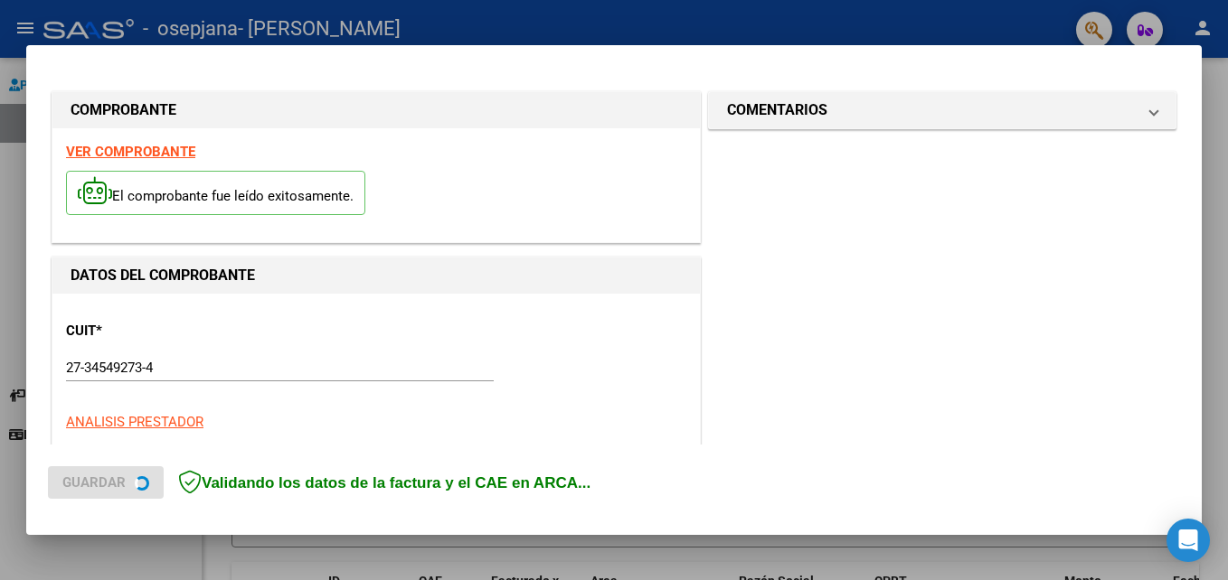
click at [551, 287] on div "DATOS DEL COMPROBANTE" at bounding box center [375, 276] width 647 height 36
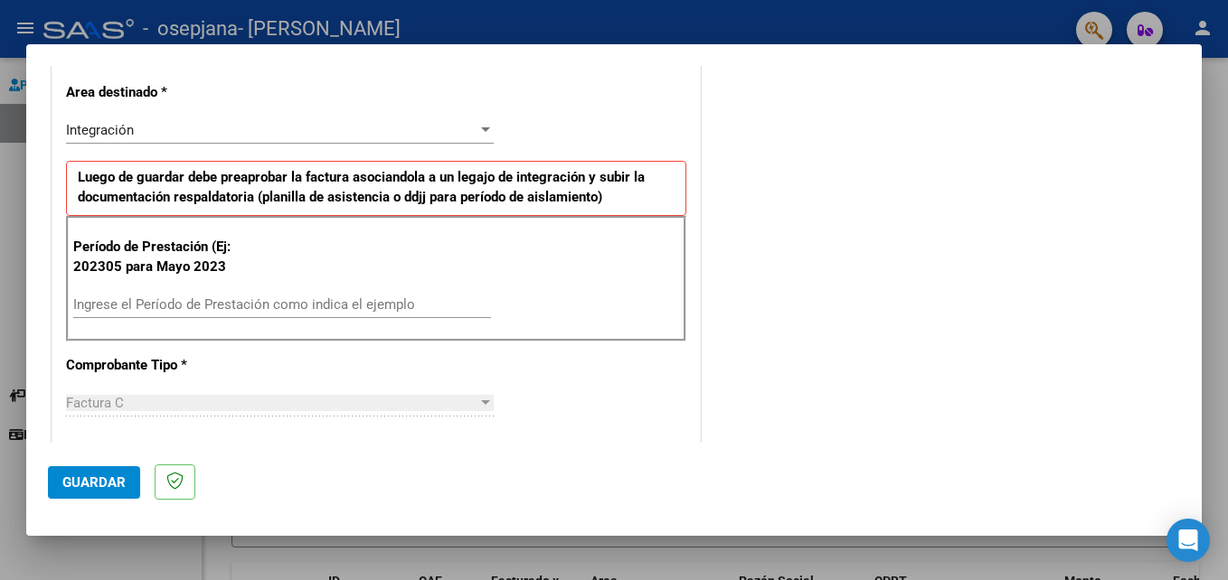
scroll to position [417, 0]
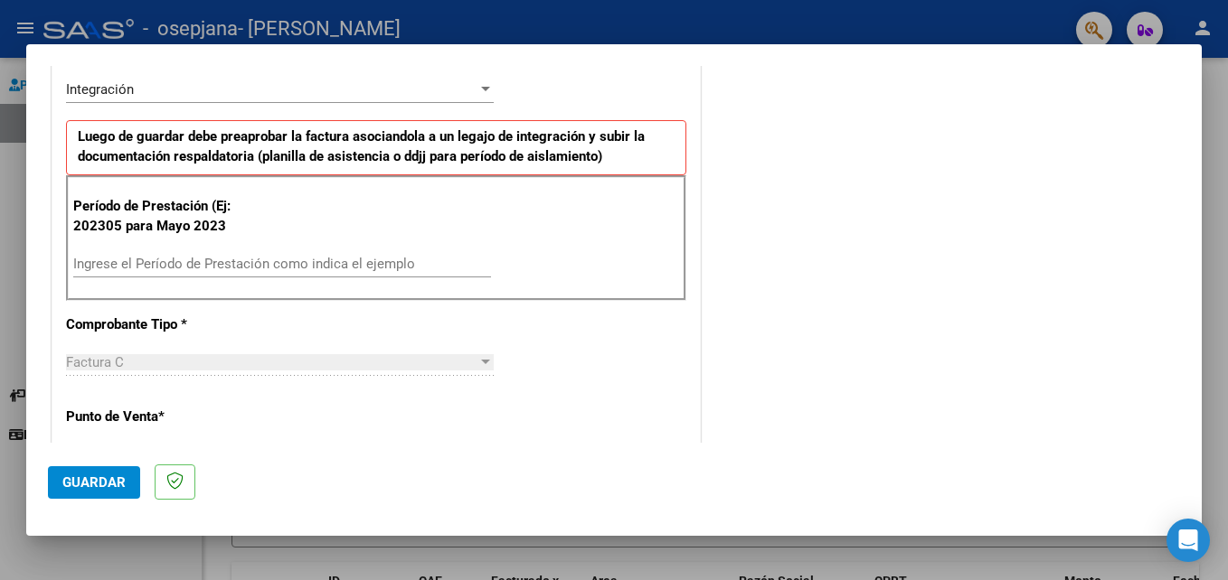
click at [240, 252] on div "Ingrese el Período de Prestación como indica el ejemplo" at bounding box center [282, 263] width 418 height 27
click at [250, 258] on input "Ingrese el Período de Prestación como indica el ejemplo" at bounding box center [282, 264] width 418 height 16
type input "202506"
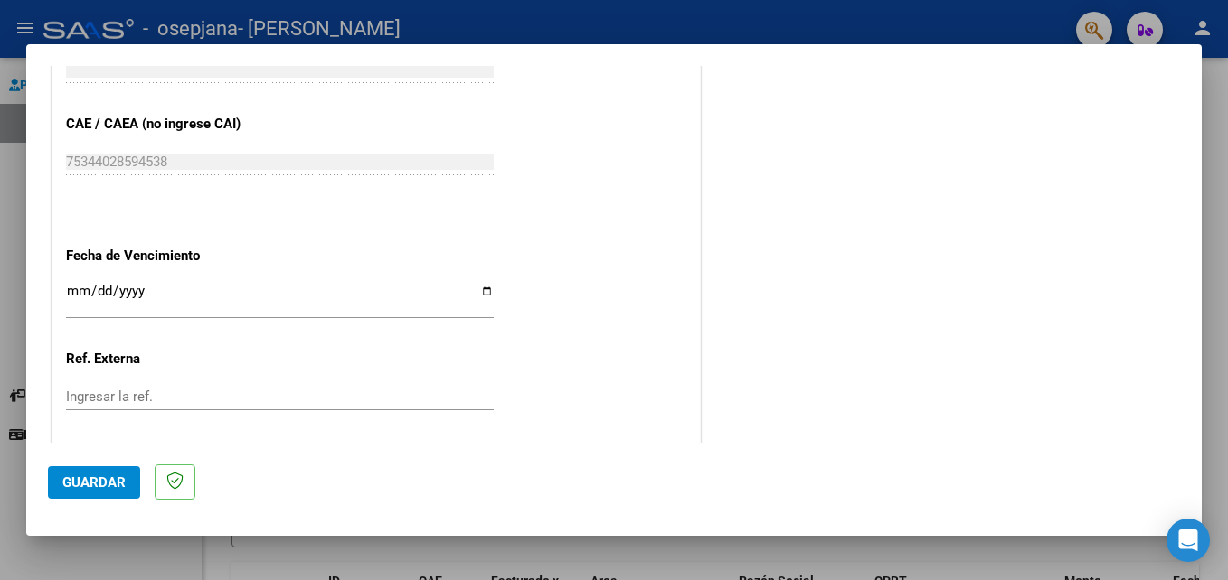
scroll to position [1099, 0]
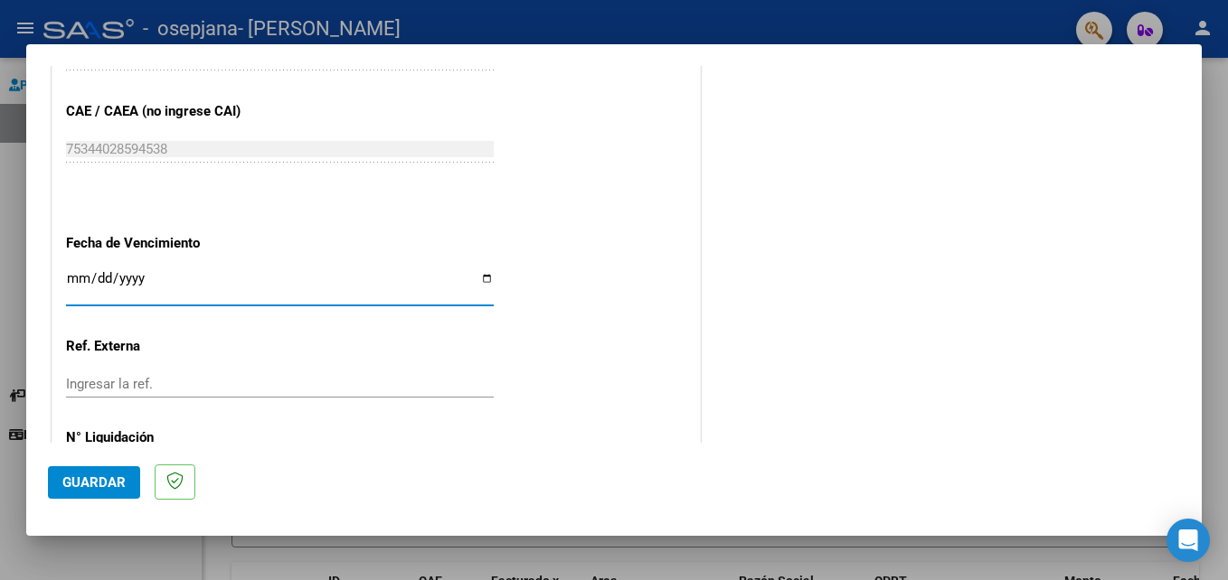
click at [83, 282] on input "Ingresar la fecha" at bounding box center [280, 285] width 428 height 29
type input "[DATE]"
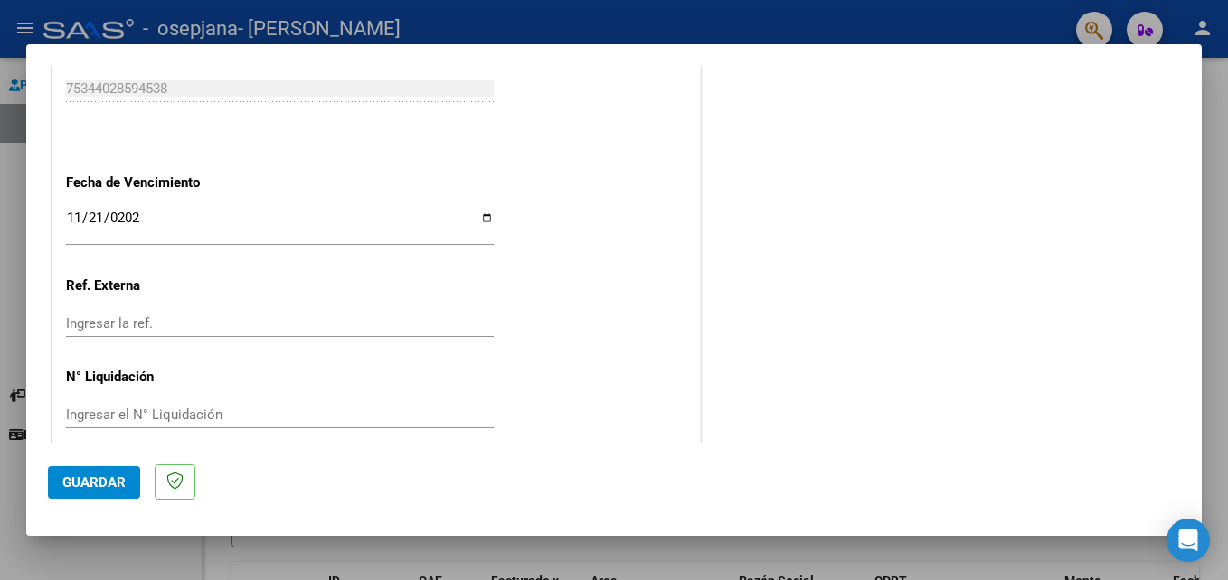
scroll to position [1181, 0]
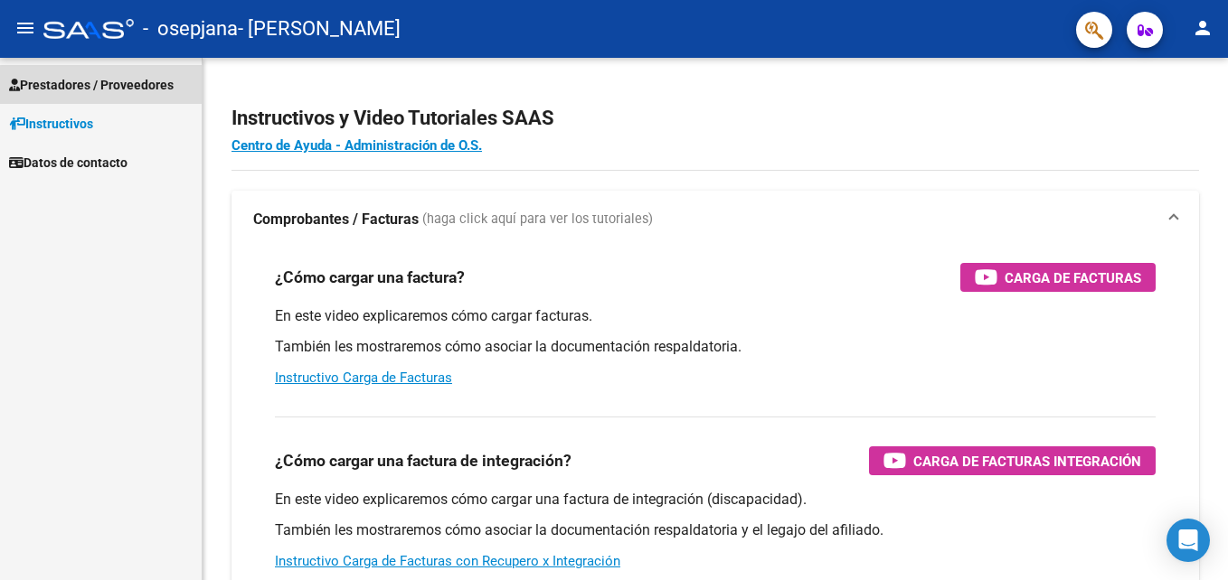
click at [139, 88] on span "Prestadores / Proveedores" at bounding box center [91, 85] width 165 height 20
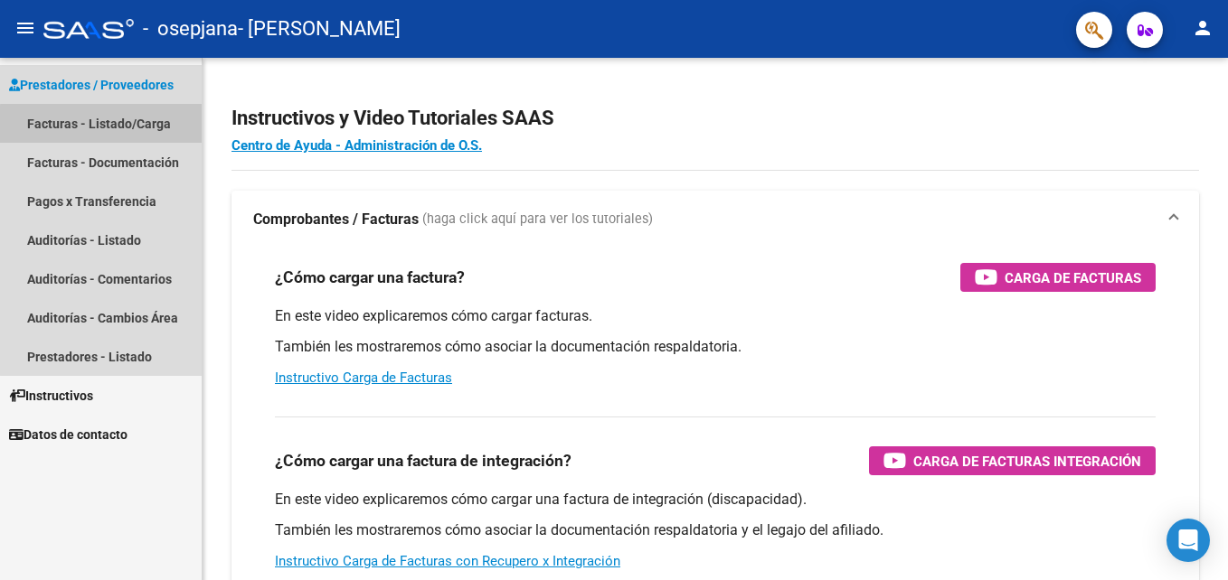
click at [124, 126] on link "Facturas - Listado/Carga" at bounding box center [101, 123] width 202 height 39
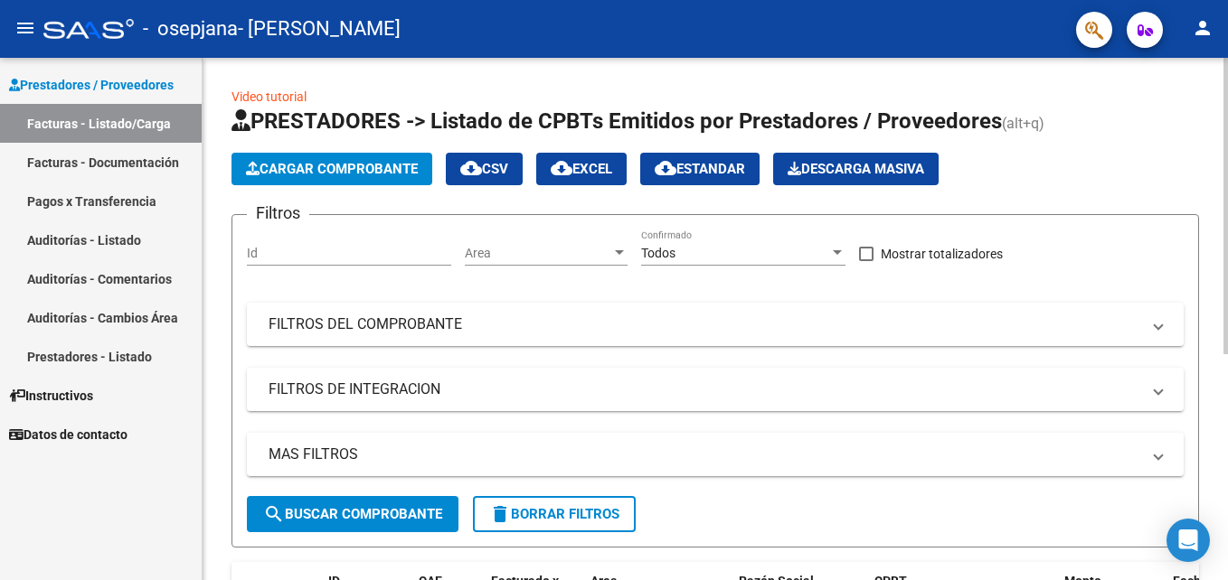
click at [1084, 166] on div "Cargar Comprobante cloud_download CSV cloud_download EXCEL cloud_download Estan…" at bounding box center [714, 169] width 967 height 33
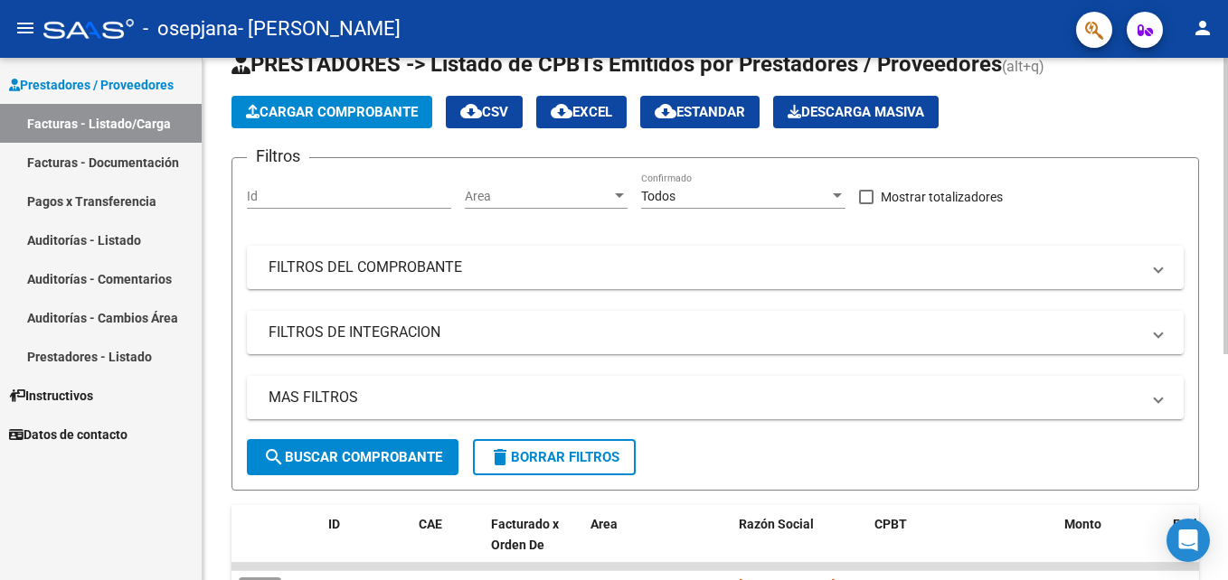
scroll to position [72, 0]
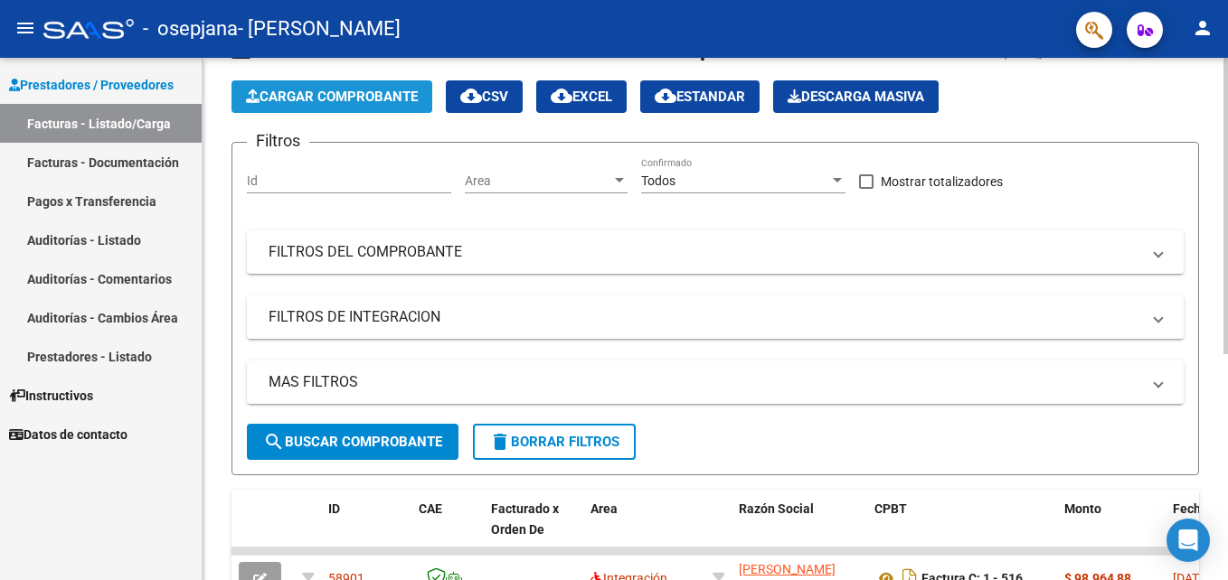
click at [425, 91] on button "Cargar Comprobante" at bounding box center [331, 96] width 201 height 33
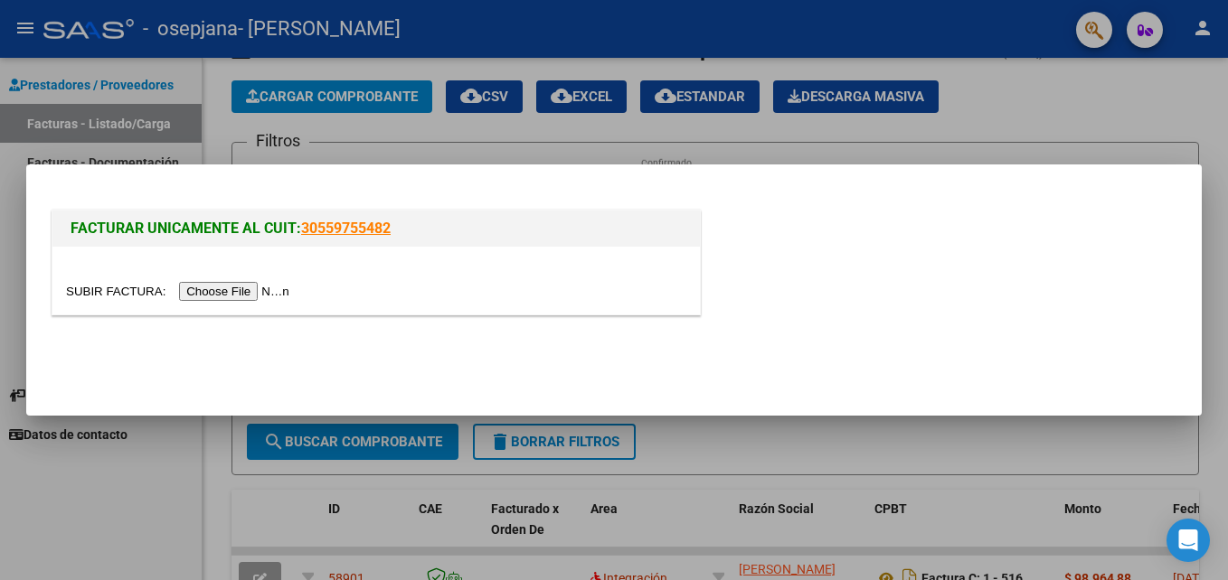
click at [246, 293] on input "file" at bounding box center [180, 291] width 229 height 19
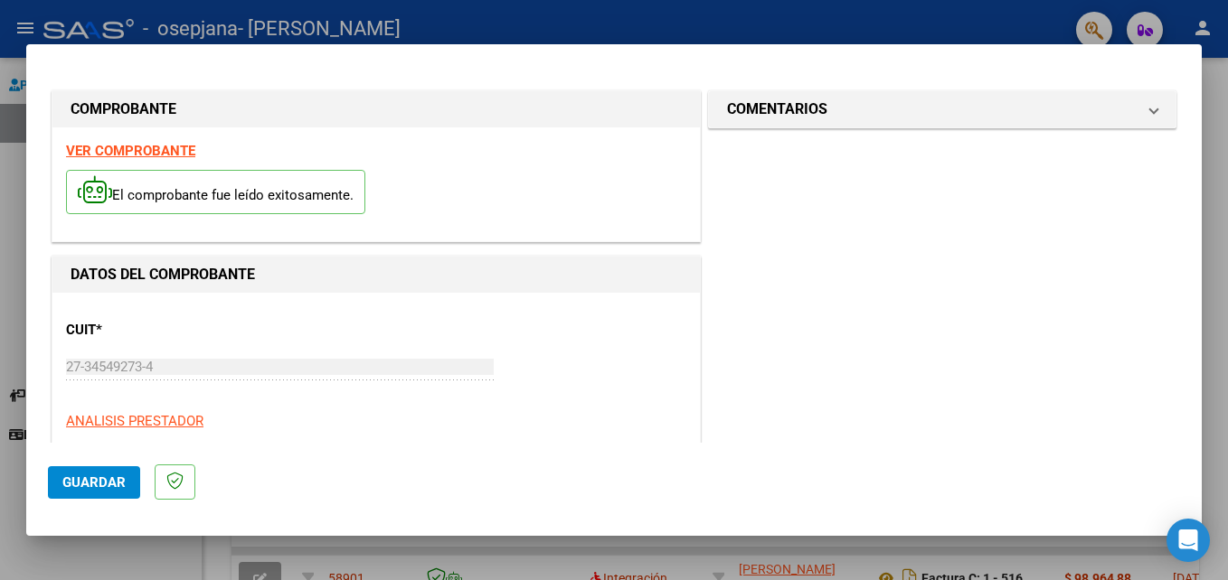
click at [663, 330] on div "CUIT * 27-34549273-4 Ingresar CUIT ANALISIS PRESTADOR" at bounding box center [376, 369] width 620 height 126
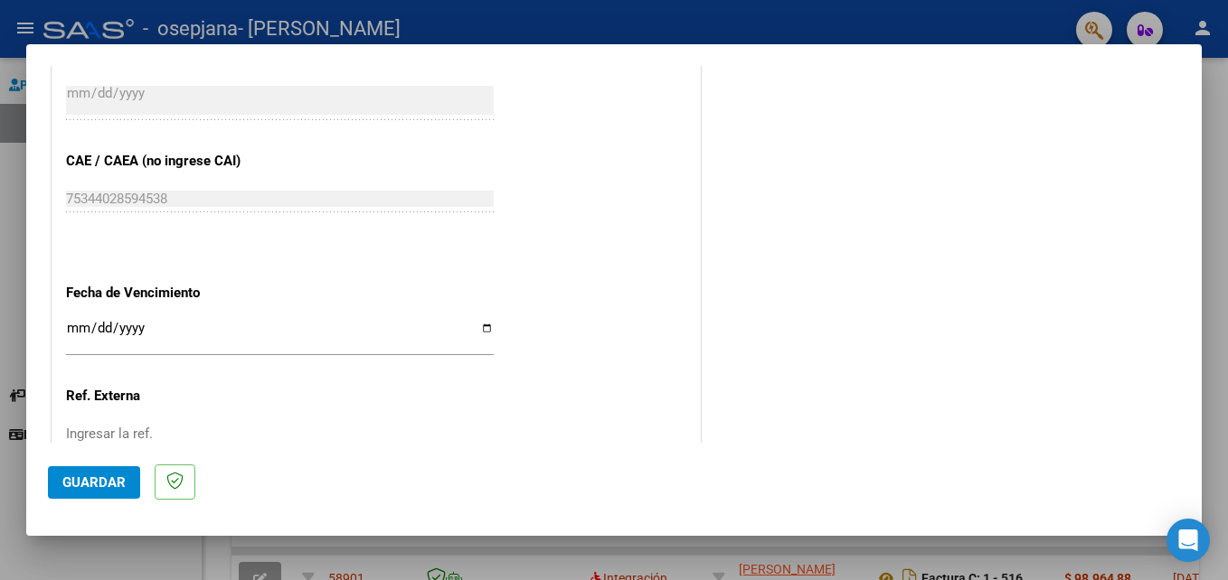
scroll to position [1054, 0]
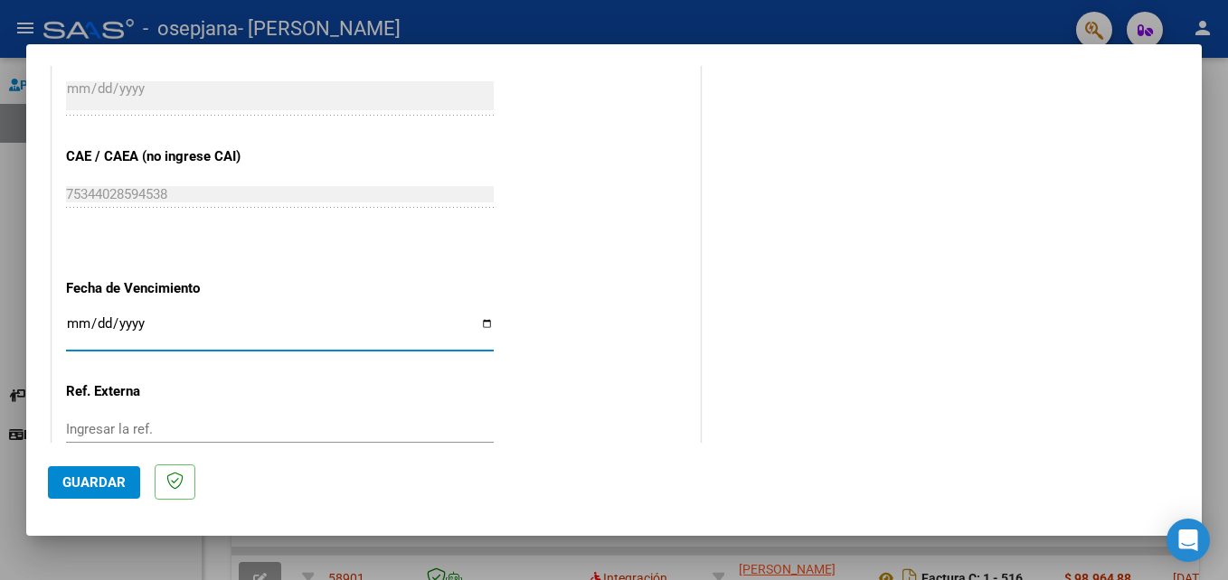
click at [77, 330] on input "Ingresar la fecha" at bounding box center [280, 330] width 428 height 29
type input "2025-08-30"
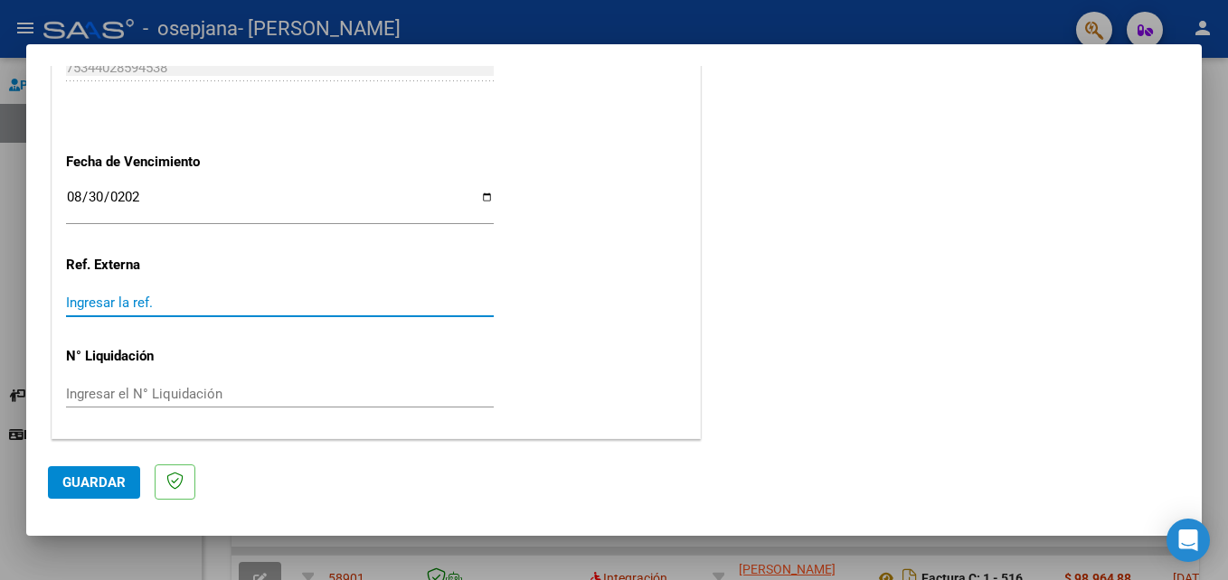
click at [287, 303] on input "Ingresar la ref." at bounding box center [280, 303] width 428 height 16
click at [116, 492] on button "Guardar" at bounding box center [94, 482] width 92 height 33
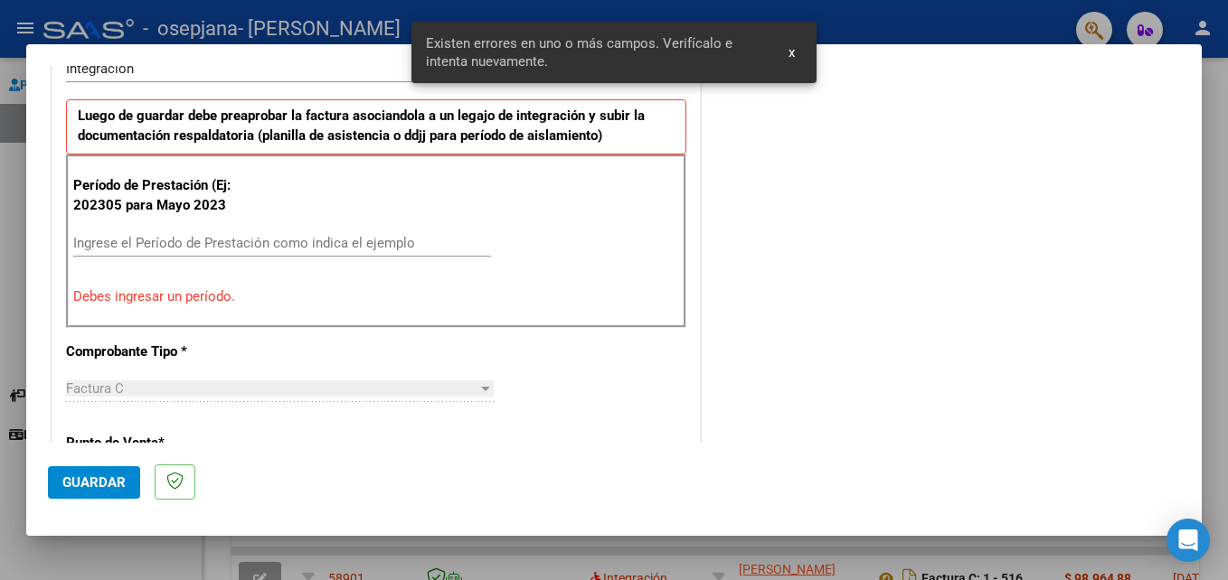
scroll to position [407, 0]
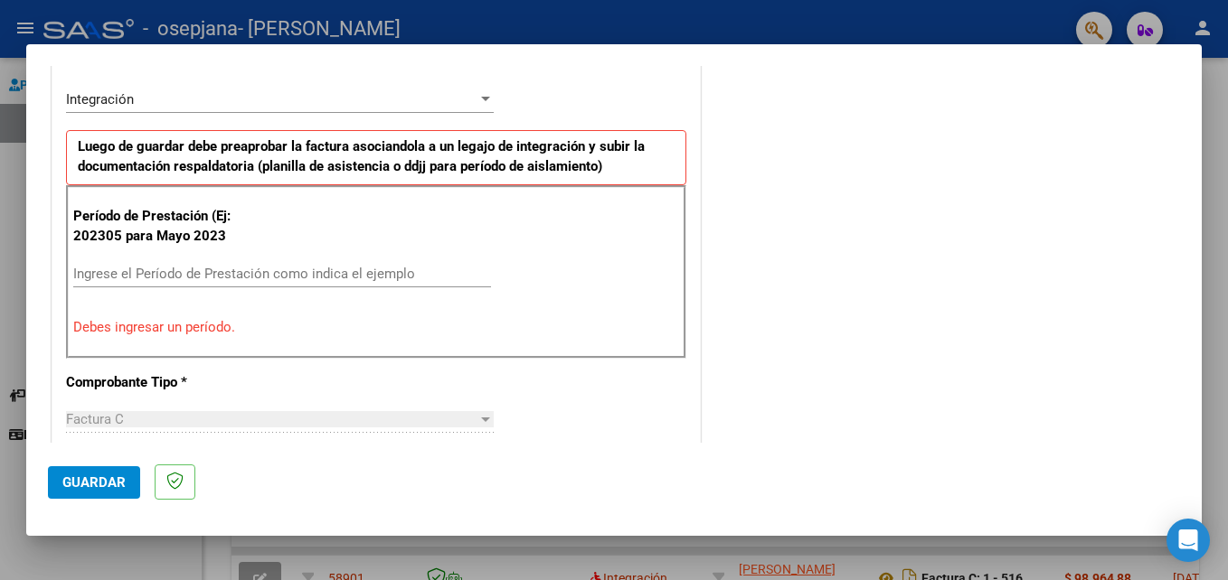
click at [212, 277] on input "Ingrese el Período de Prestación como indica el ejemplo" at bounding box center [282, 274] width 418 height 16
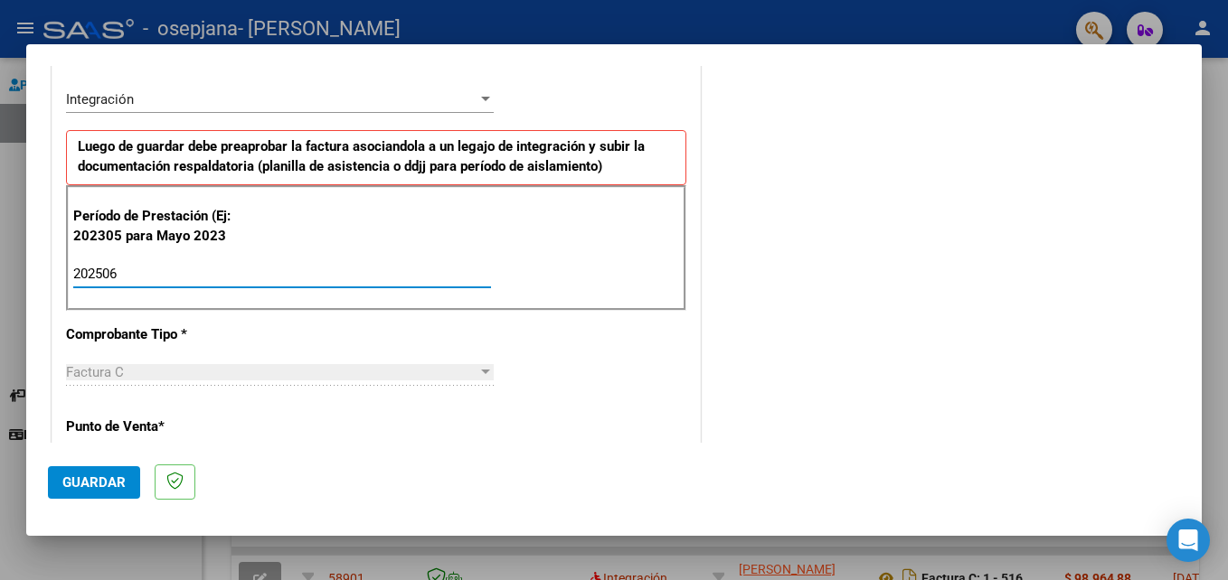
type input "202506"
click at [563, 368] on div "CUIT * 27-34549273-4 Ingresar CUIT ANALISIS PRESTADOR Area destinado * Integrac…" at bounding box center [375, 549] width 647 height 1326
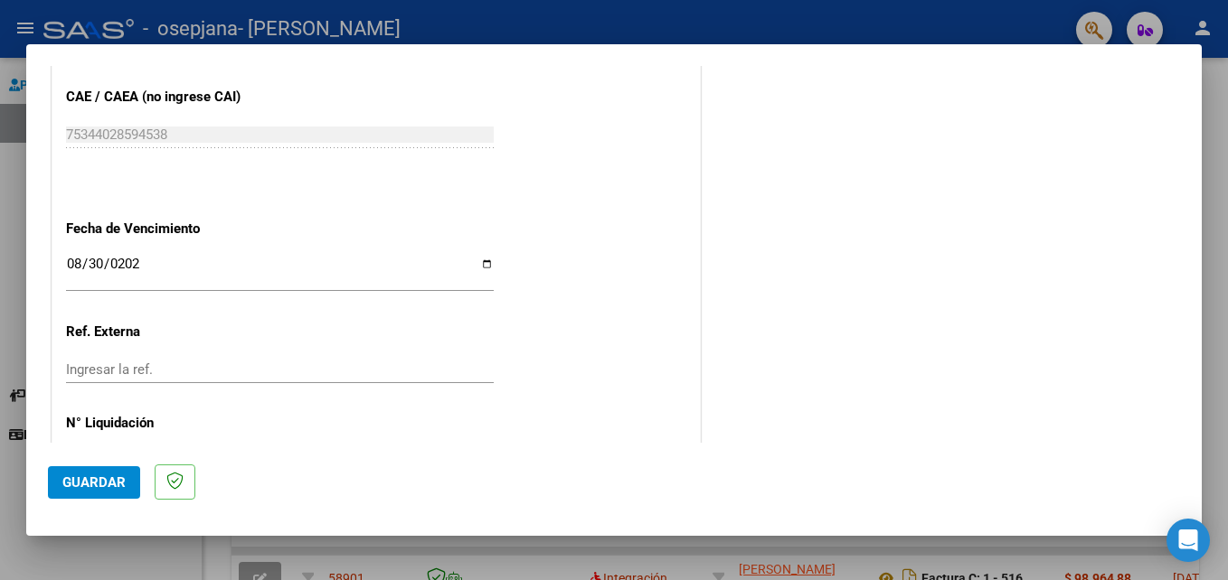
scroll to position [1181, 0]
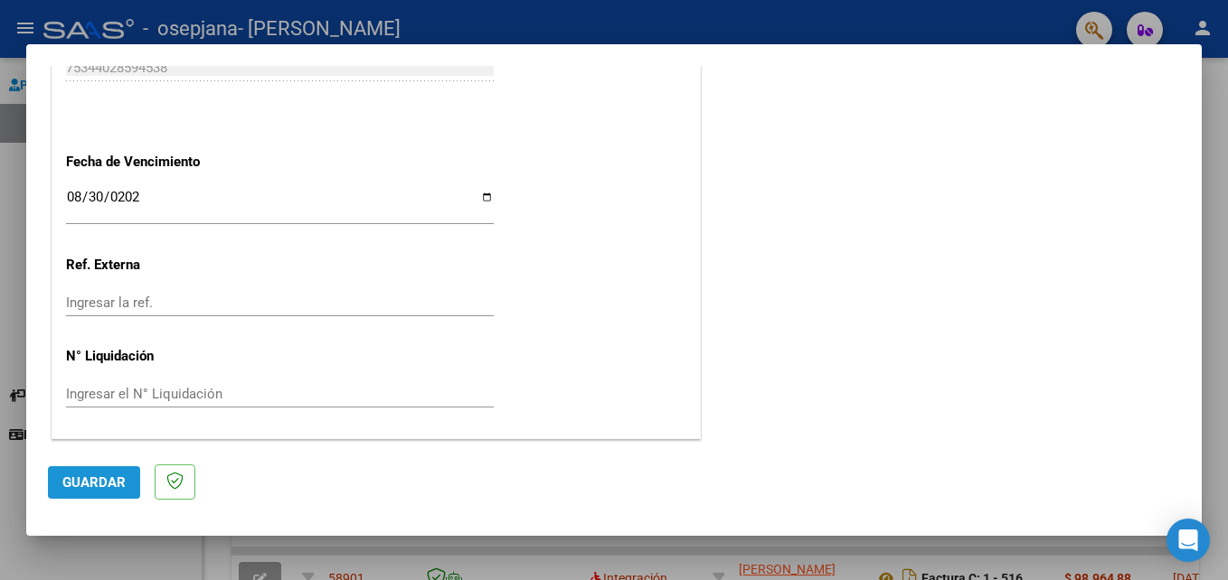
click at [78, 478] on span "Guardar" at bounding box center [93, 483] width 63 height 16
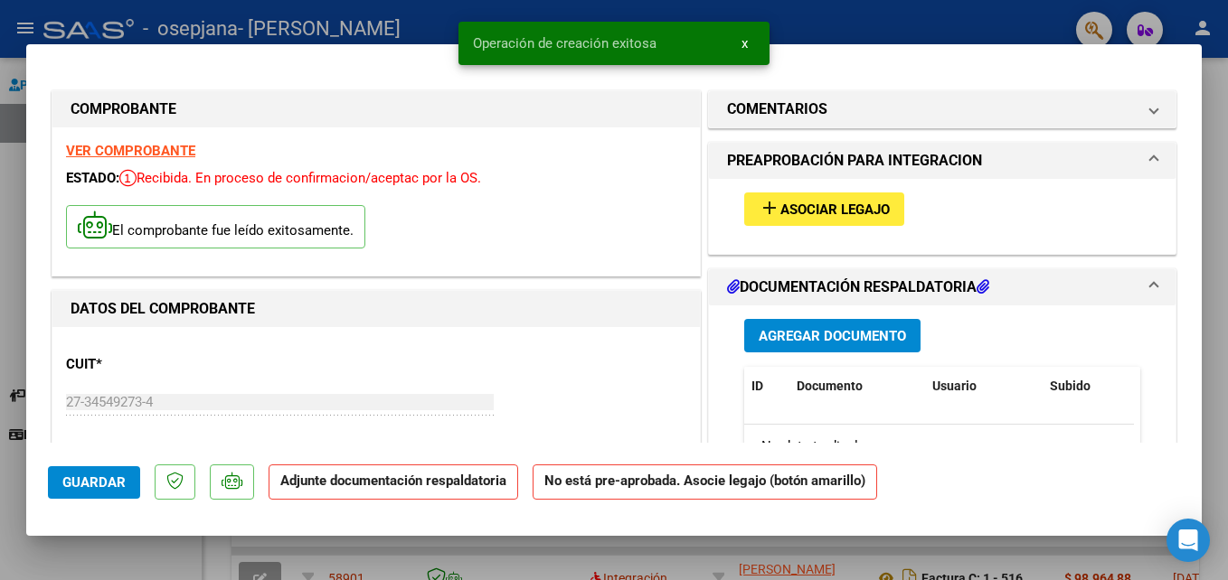
click at [821, 212] on span "Asociar Legajo" at bounding box center [834, 210] width 109 height 16
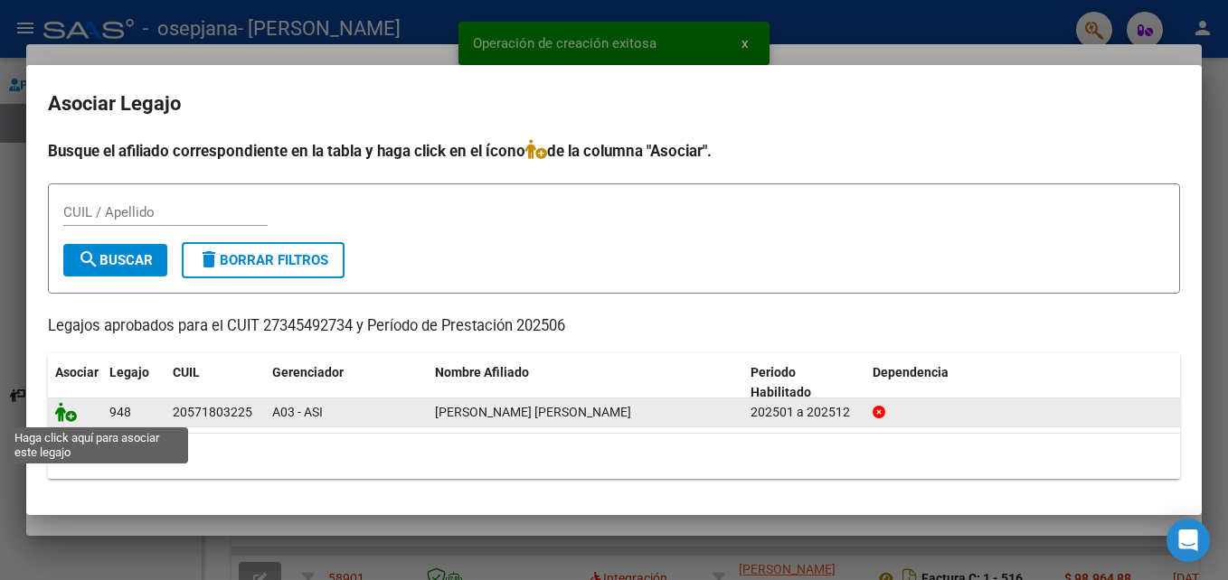
click at [72, 413] on icon at bounding box center [66, 412] width 22 height 20
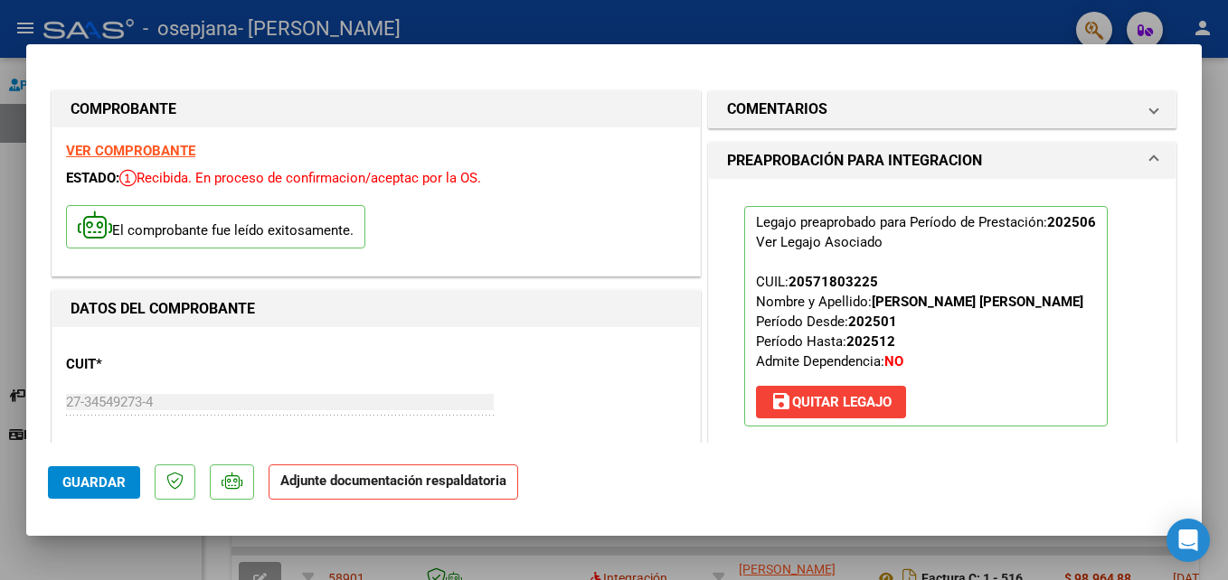
click at [476, 259] on div "El comprobante fue leído exitosamente." at bounding box center [376, 229] width 620 height 67
click at [427, 496] on mat-dialog-actions "Guardar Adjunte documentación respaldatoria" at bounding box center [614, 478] width 1132 height 71
click at [427, 496] on p "Adjunte documentación respaldatoria" at bounding box center [392, 482] width 249 height 35
click at [765, 480] on mat-dialog-actions "Guardar Adjunte documentación respaldatoria" at bounding box center [614, 478] width 1132 height 71
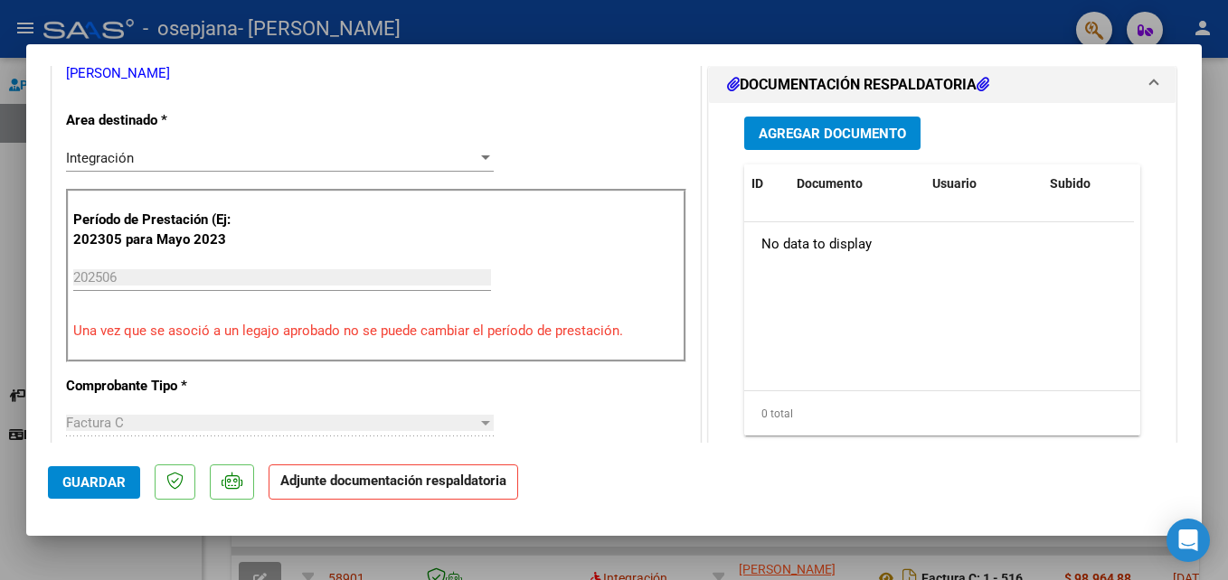
scroll to position [421, 0]
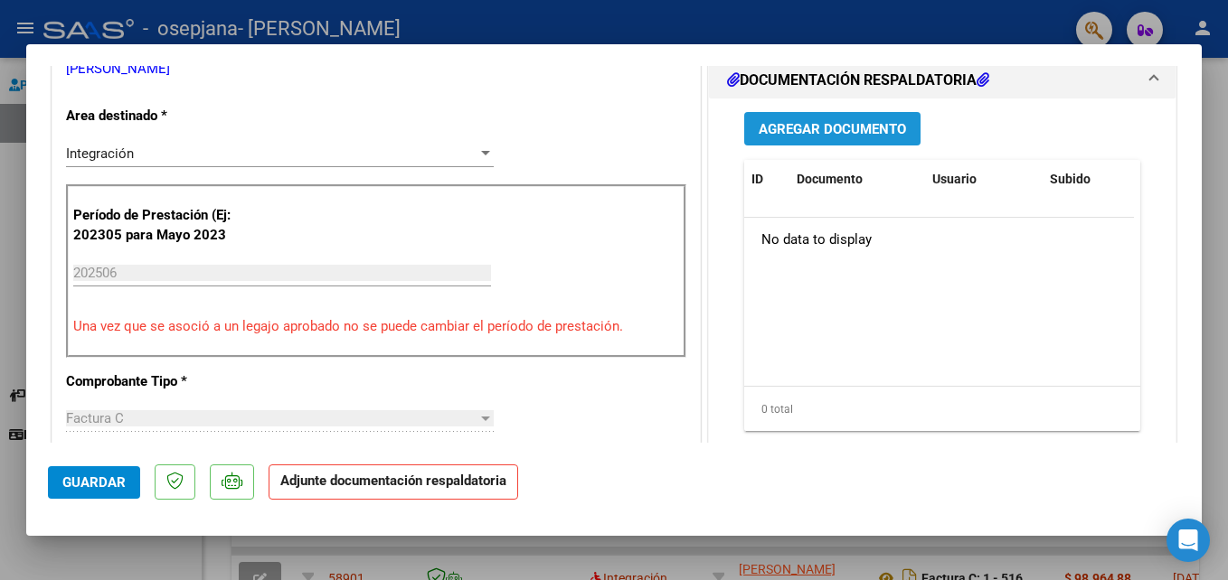
click at [834, 139] on button "Agregar Documento" at bounding box center [832, 128] width 176 height 33
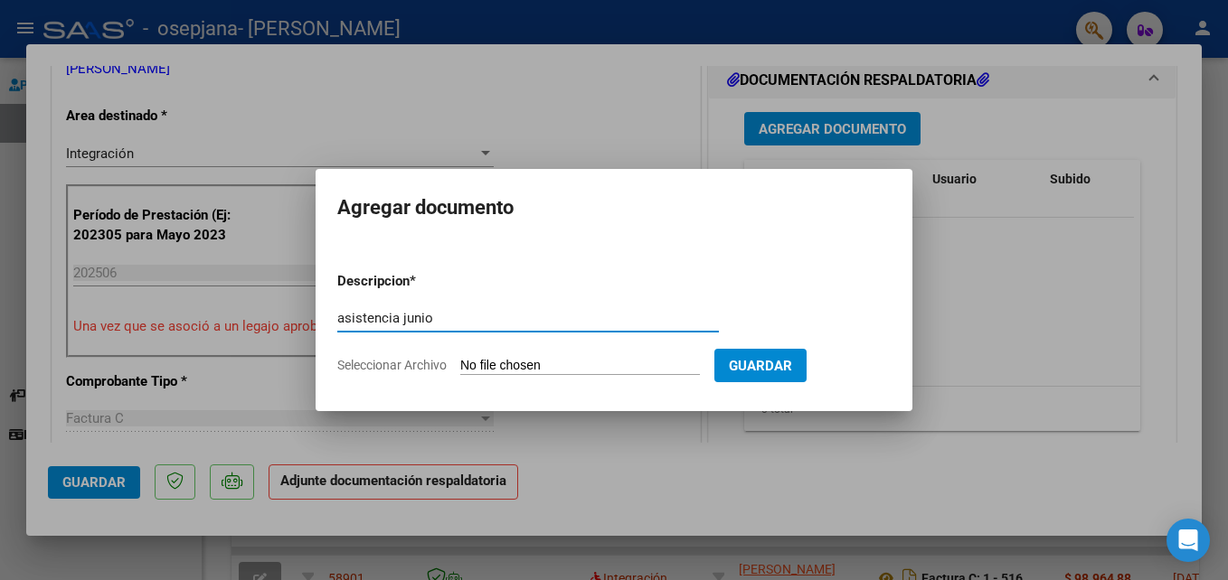
type input "asistencia junio"
click at [653, 362] on input "Seleccionar Archivo" at bounding box center [580, 366] width 240 height 17
type input "C:\fakepath\junio.jpeg"
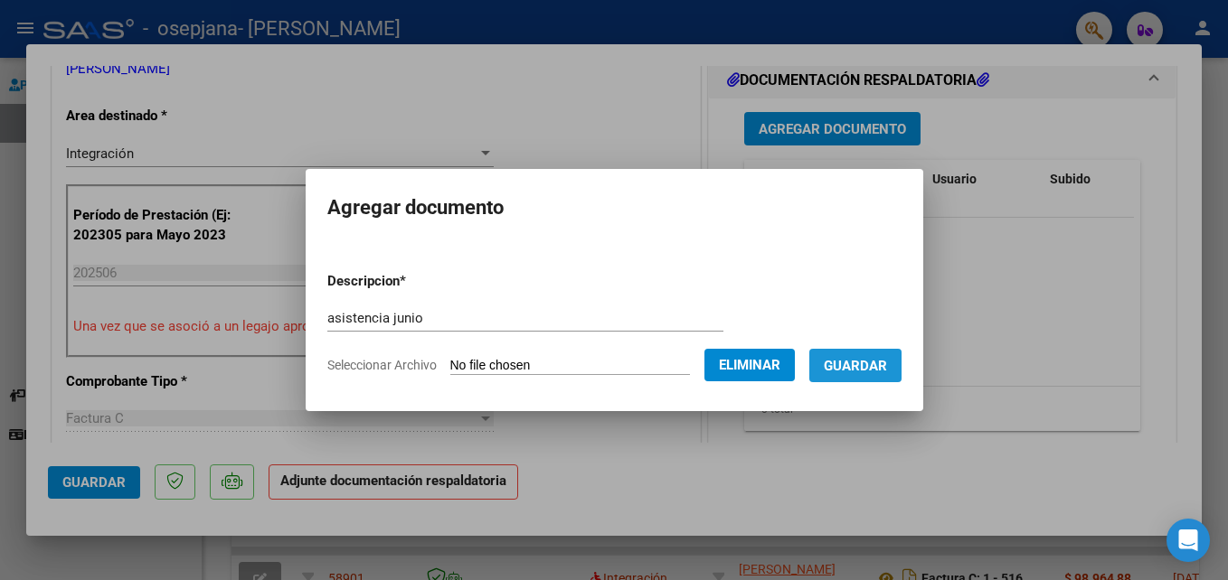
click at [887, 366] on span "Guardar" at bounding box center [854, 366] width 63 height 16
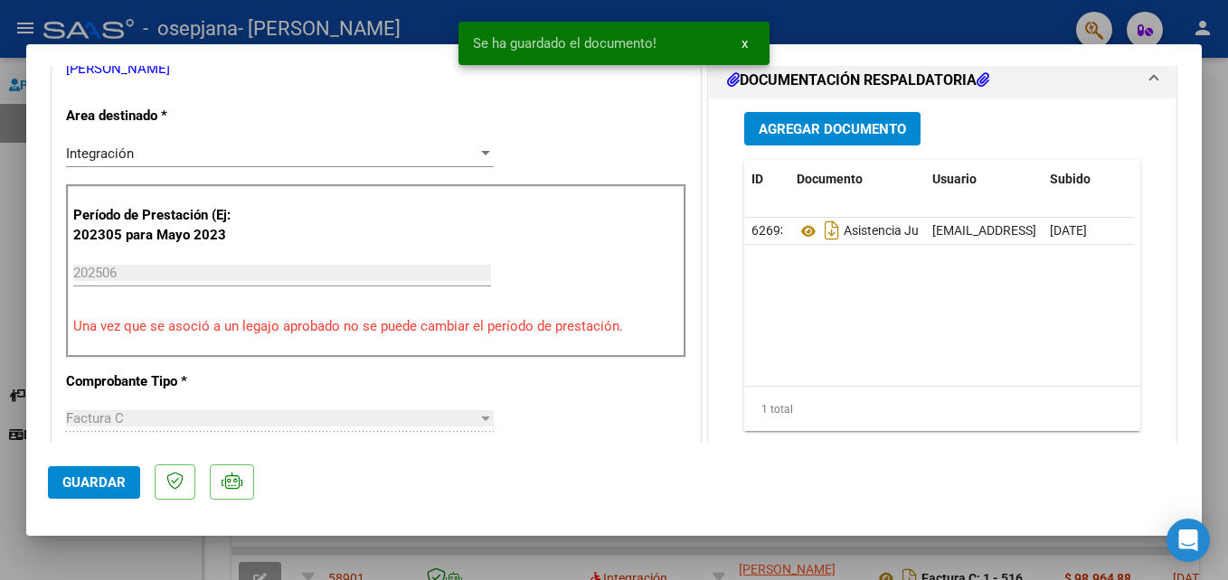
click at [898, 430] on div "1 total" at bounding box center [942, 409] width 396 height 45
click at [817, 430] on div "1 total" at bounding box center [942, 409] width 396 height 45
click at [675, 475] on mat-dialog-actions "Guardar" at bounding box center [614, 478] width 1132 height 71
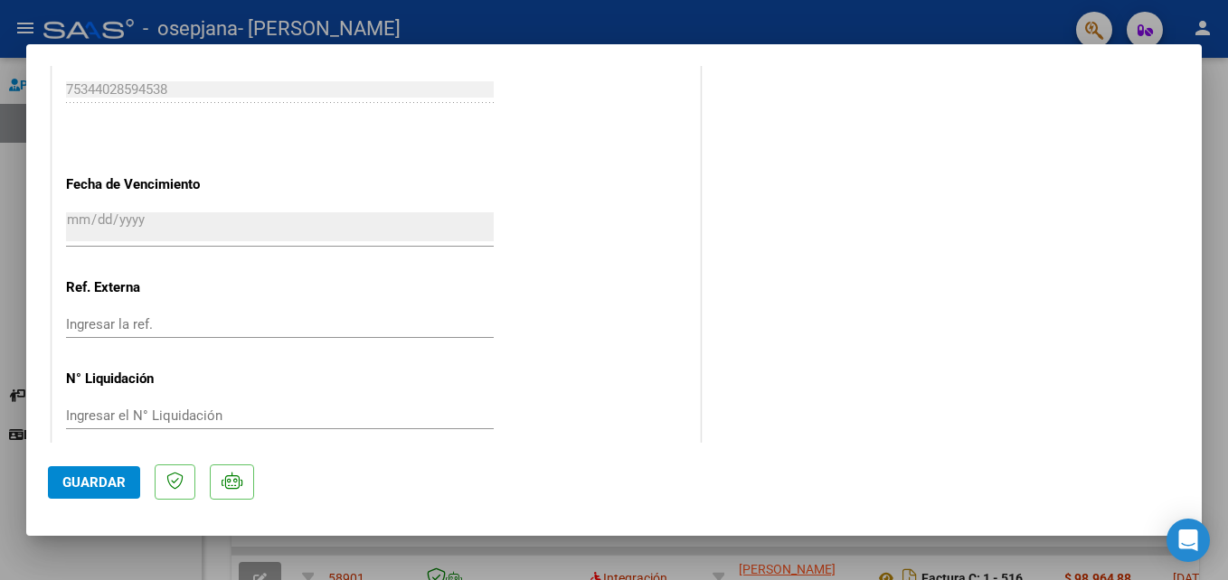
scroll to position [1241, 0]
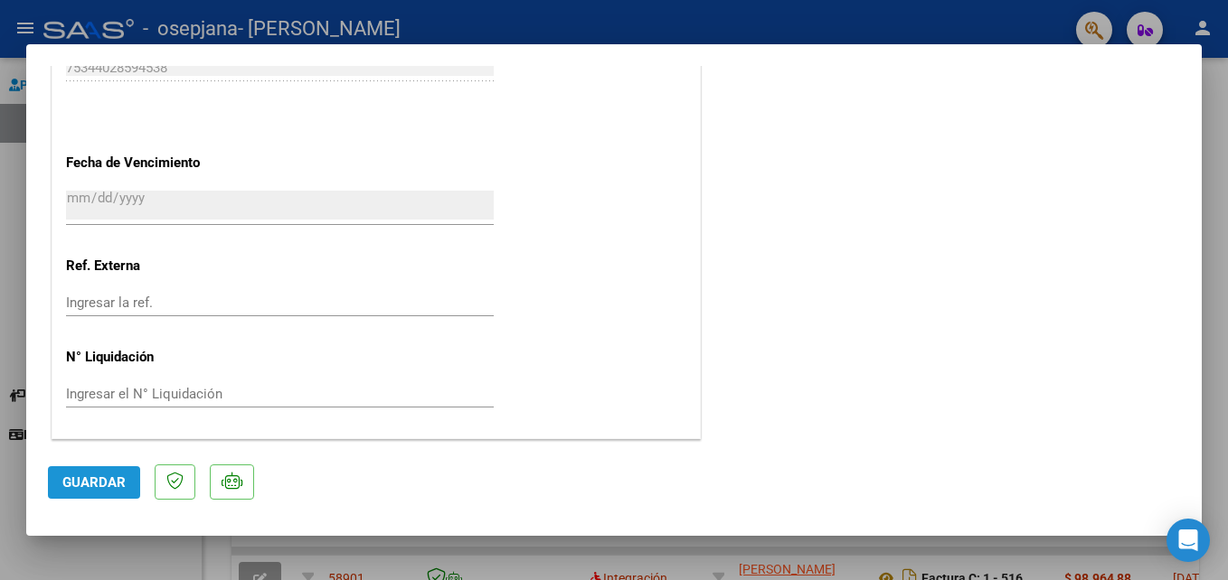
click at [99, 485] on span "Guardar" at bounding box center [93, 483] width 63 height 16
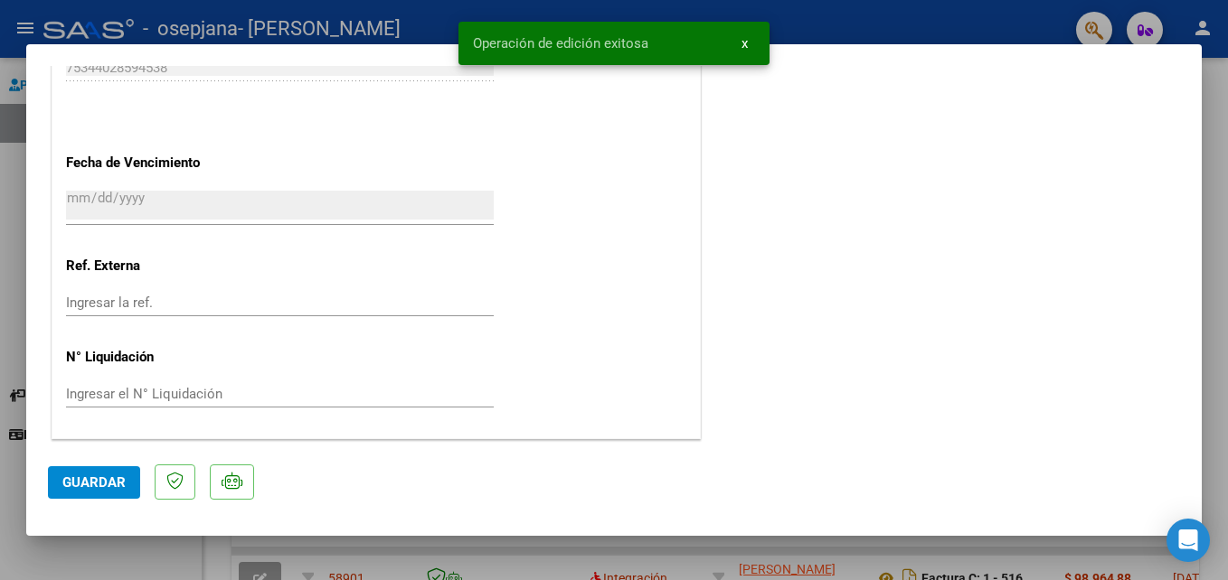
click at [1220, 99] on div at bounding box center [614, 290] width 1228 height 580
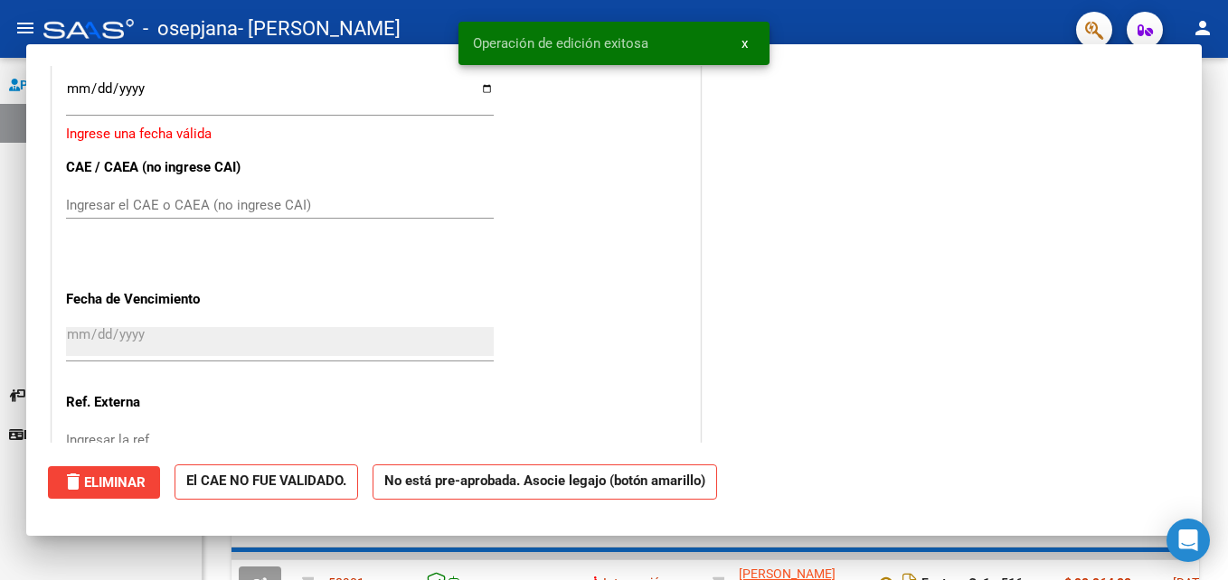
scroll to position [0, 0]
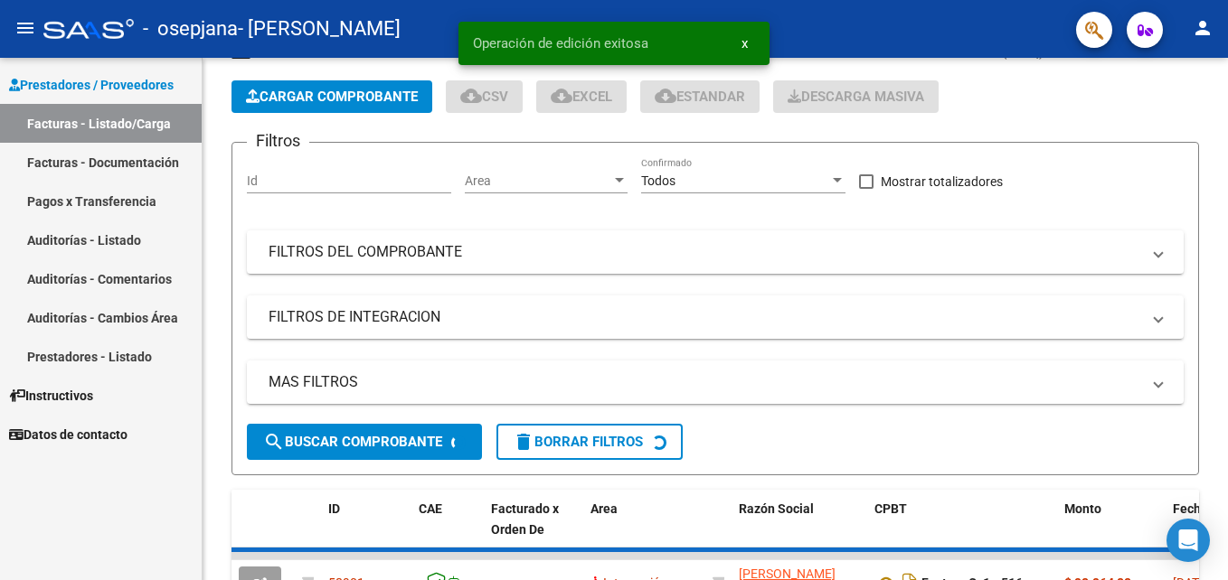
click at [1220, 99] on div "Video tutorial PRESTADORES -> Listado de CPBTs Emitidos por Prestadores / Prove…" at bounding box center [714, 441] width 1025 height 910
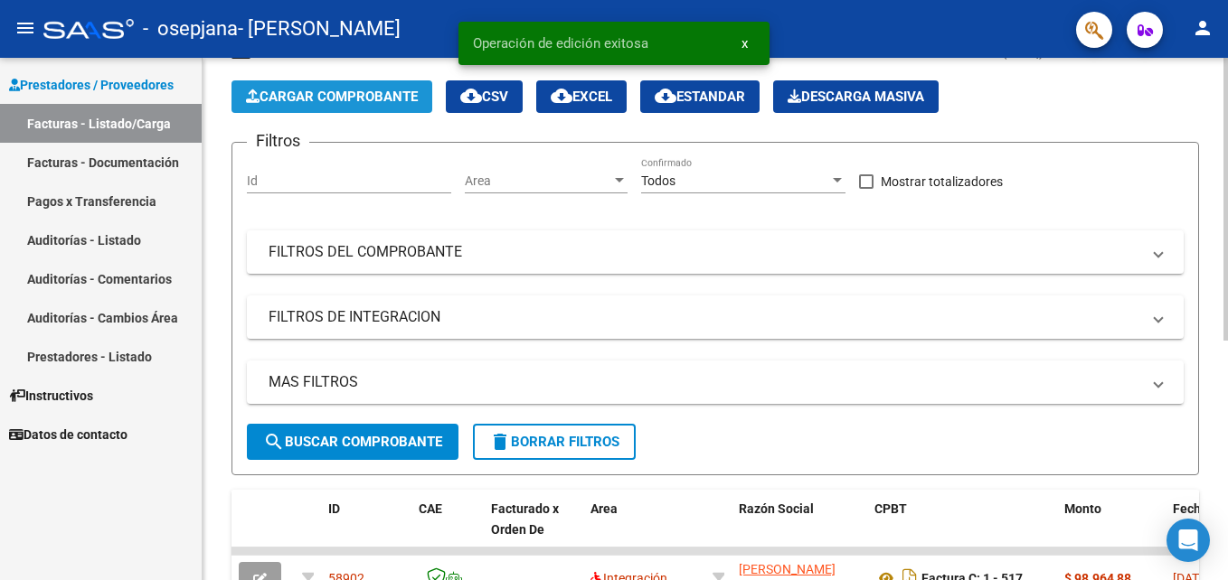
click at [395, 85] on button "Cargar Comprobante" at bounding box center [331, 96] width 201 height 33
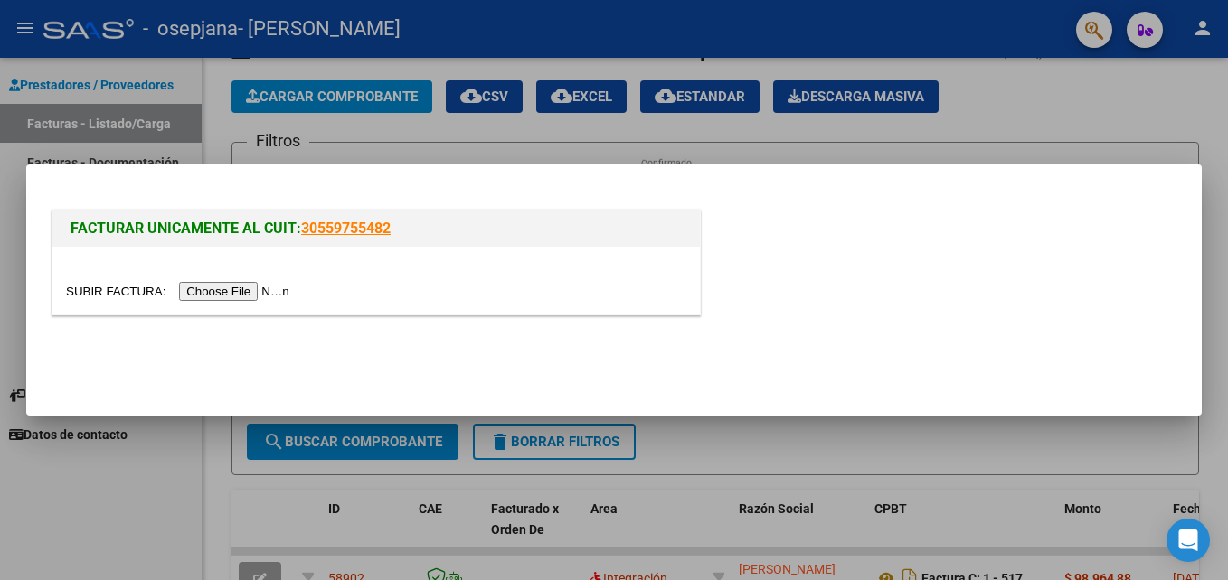
click at [228, 290] on input "file" at bounding box center [180, 291] width 229 height 19
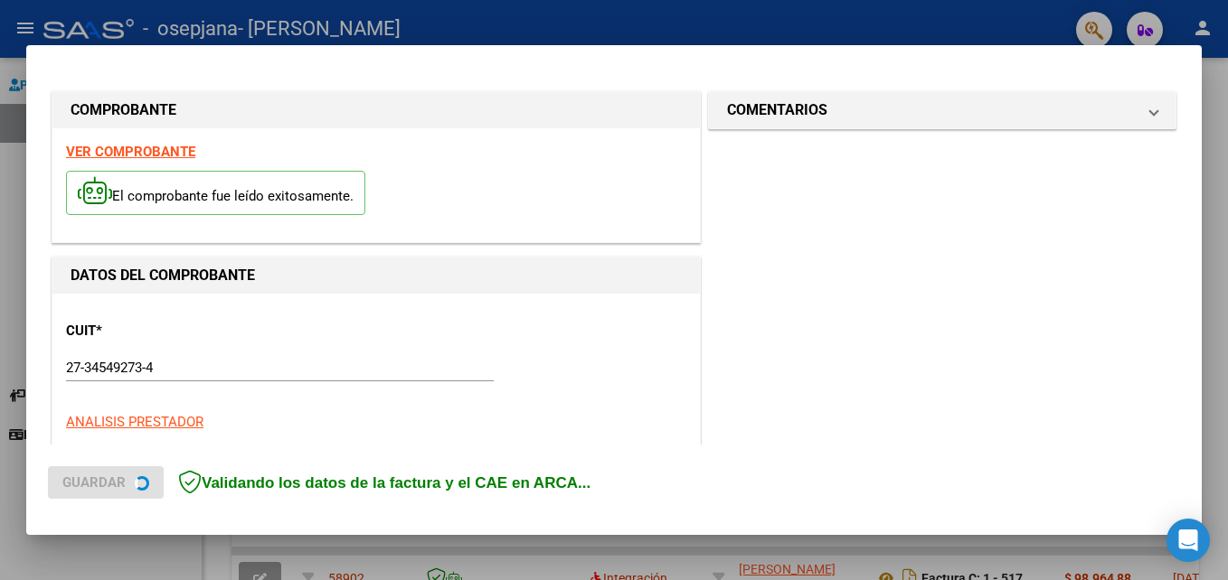
click at [382, 312] on div "CUIT * 27-34549273-4 Ingresar CUIT ANALISIS PRESTADOR" at bounding box center [376, 370] width 620 height 126
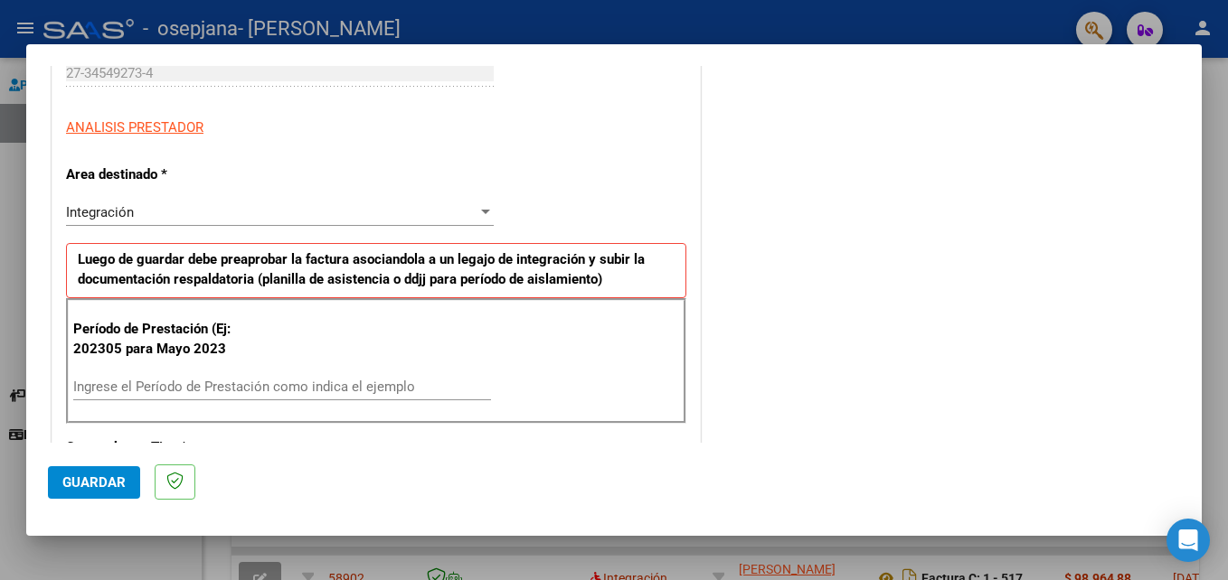
scroll to position [294, 0]
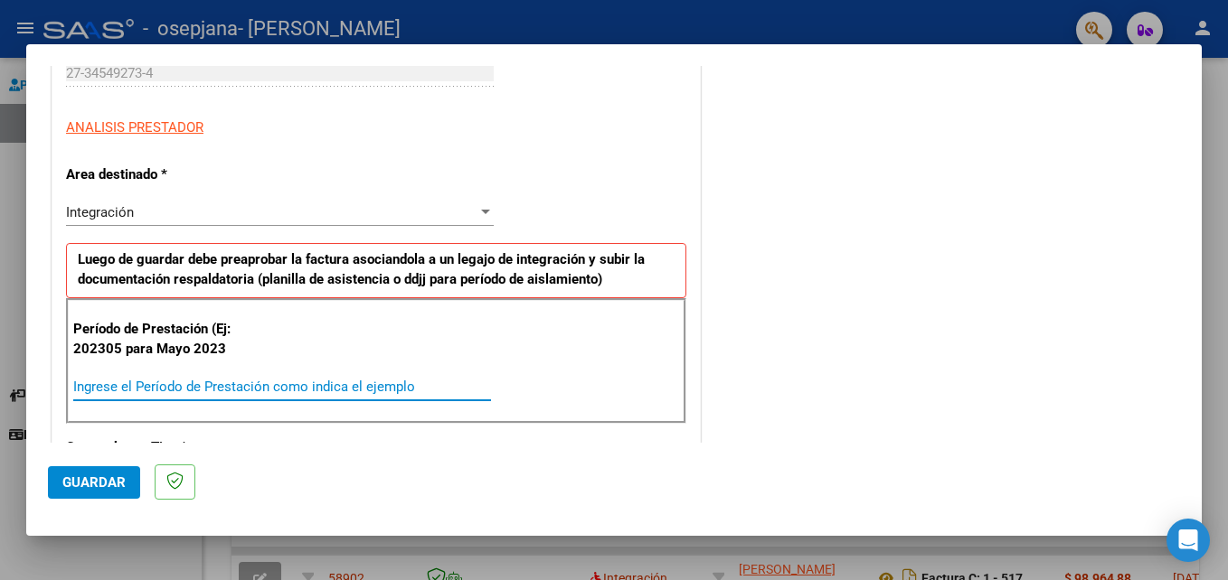
click at [329, 389] on input "Ingrese el Período de Prestación como indica el ejemplo" at bounding box center [282, 387] width 418 height 16
type input "202507"
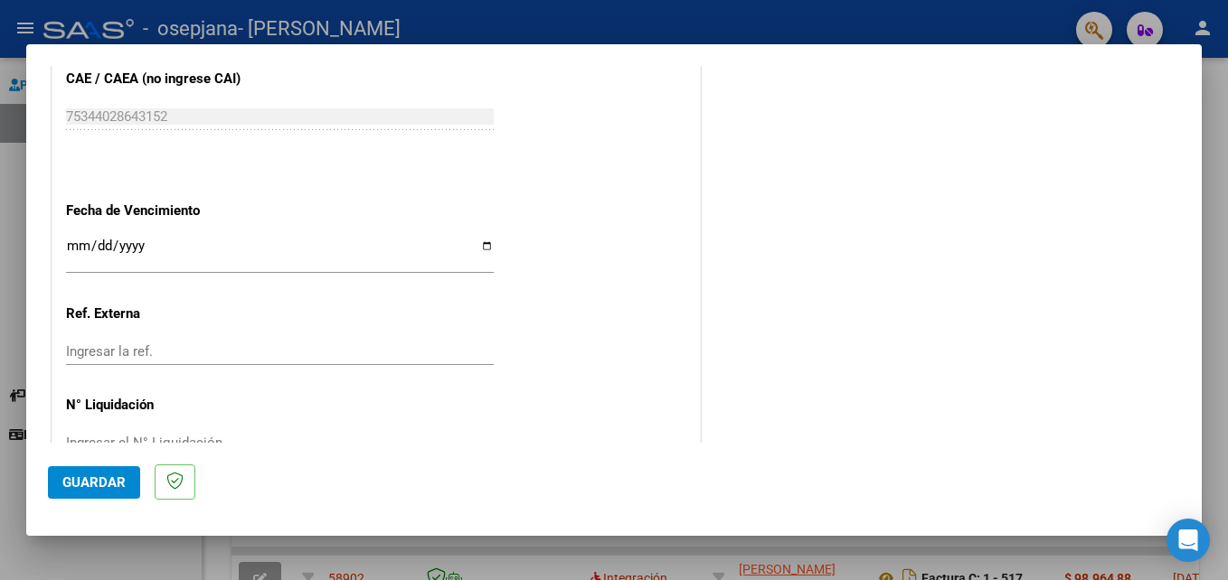
scroll to position [1132, 0]
click at [71, 247] on input "Ingresar la fecha" at bounding box center [280, 253] width 428 height 29
type input "2025-08-30"
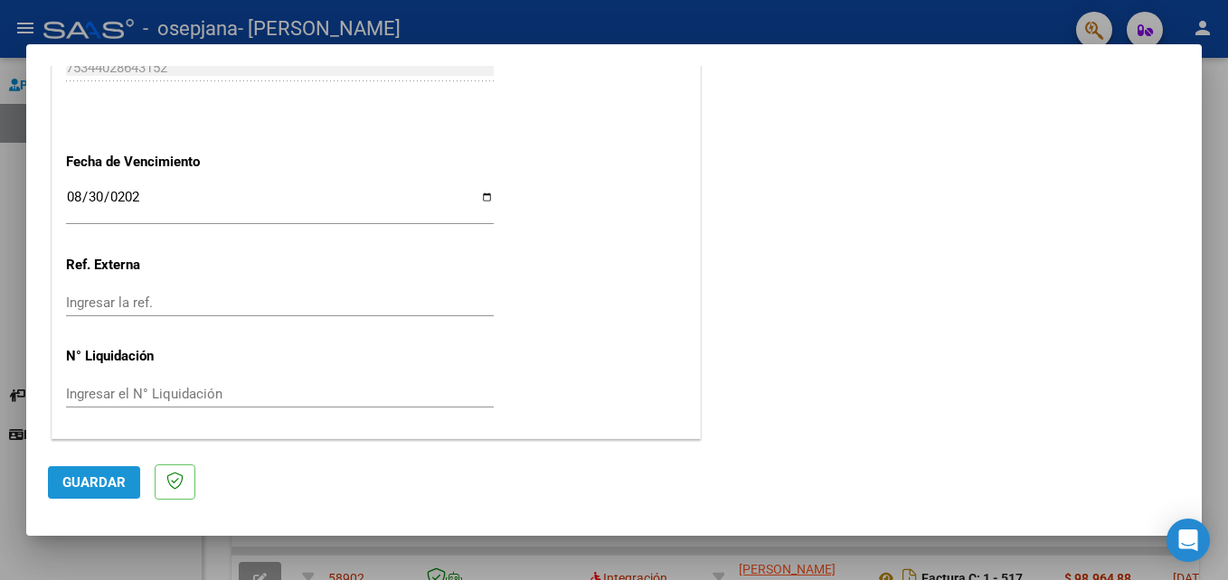
click at [80, 476] on span "Guardar" at bounding box center [93, 483] width 63 height 16
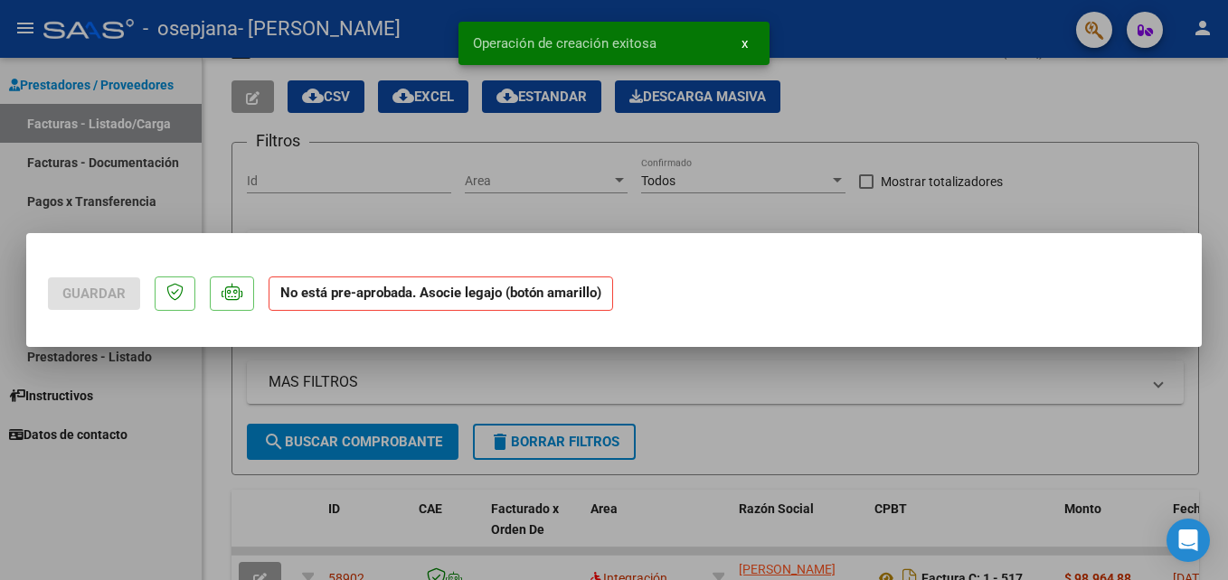
scroll to position [0, 0]
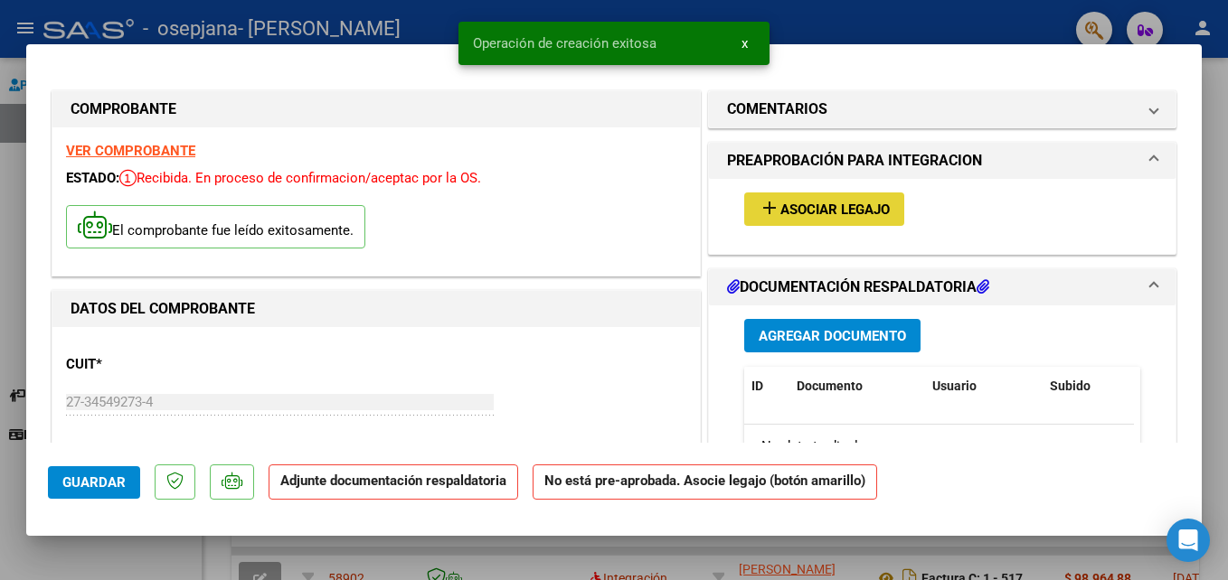
click at [850, 214] on span "Asociar Legajo" at bounding box center [834, 210] width 109 height 16
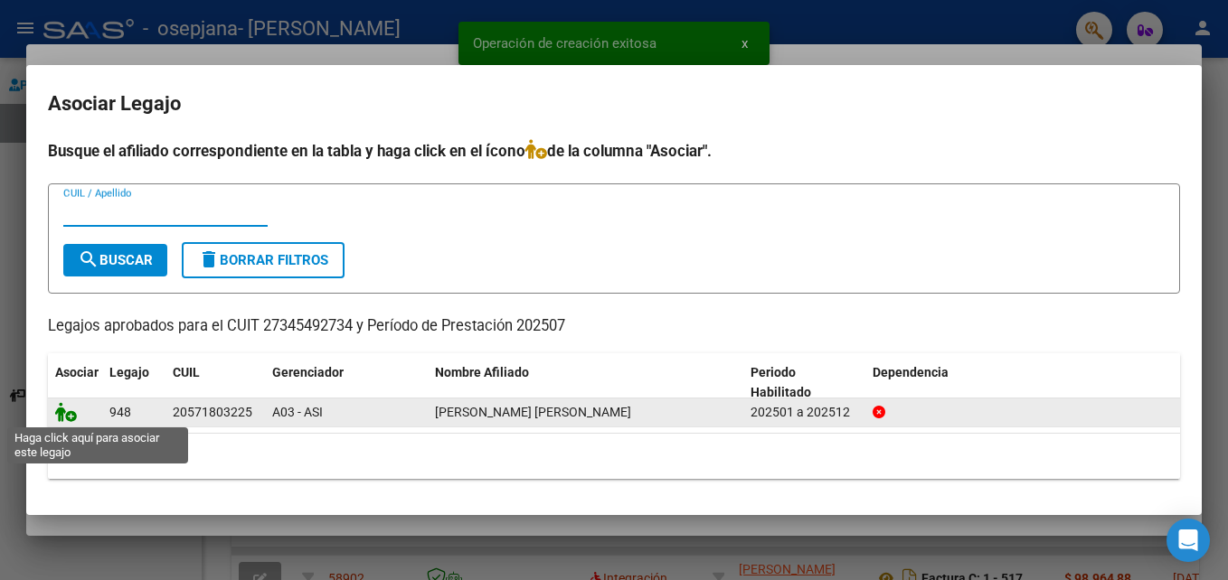
click at [68, 419] on icon at bounding box center [66, 412] width 22 height 20
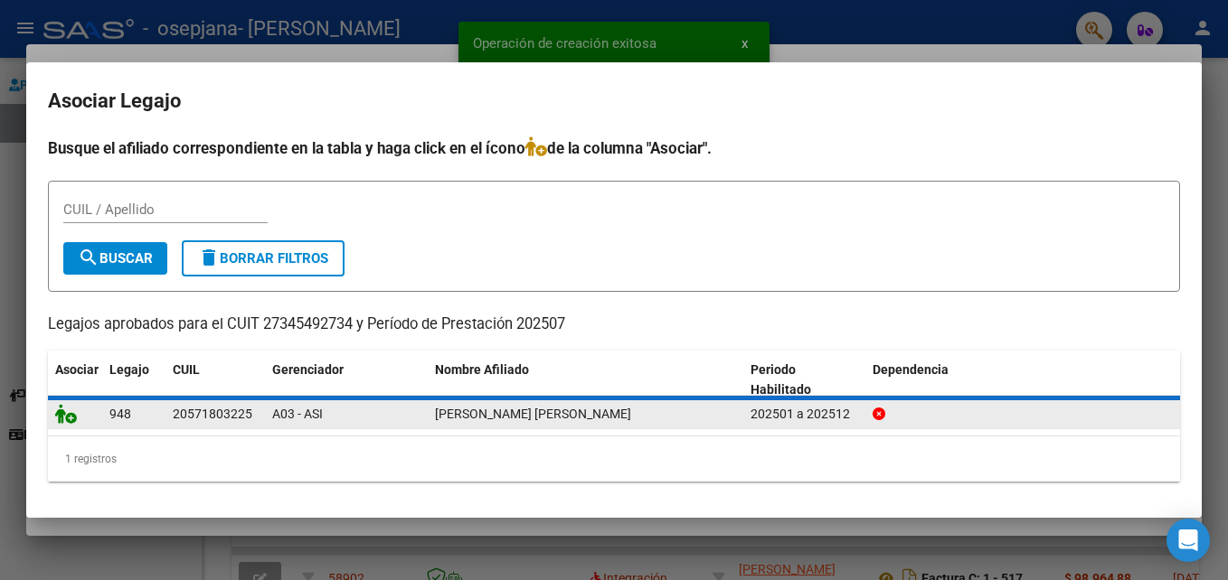
click at [68, 419] on icon at bounding box center [66, 414] width 22 height 20
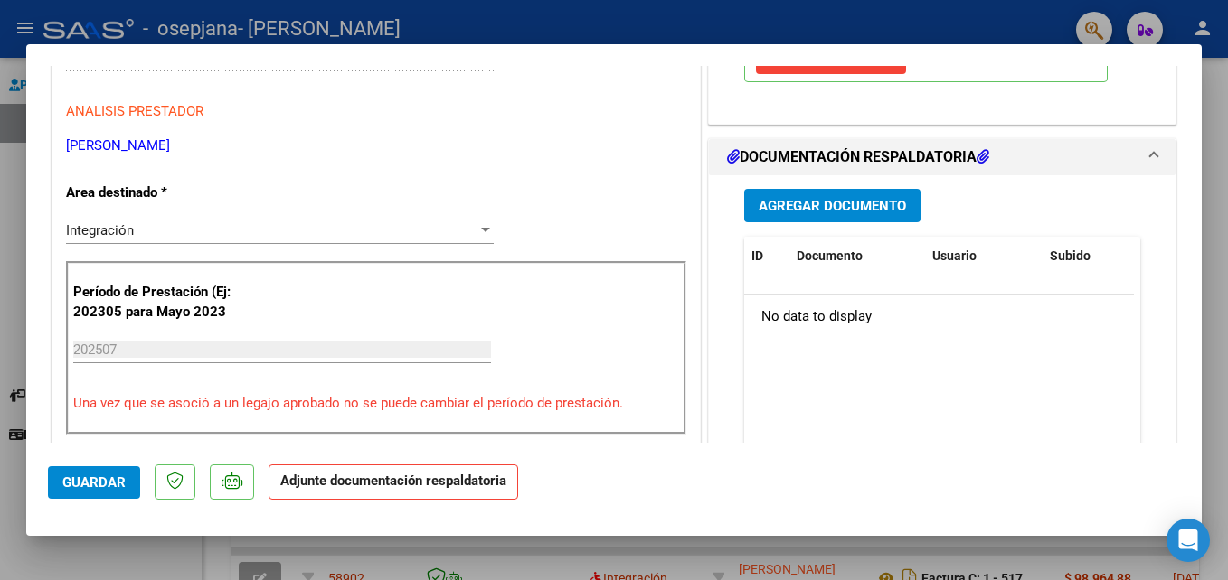
scroll to position [353, 0]
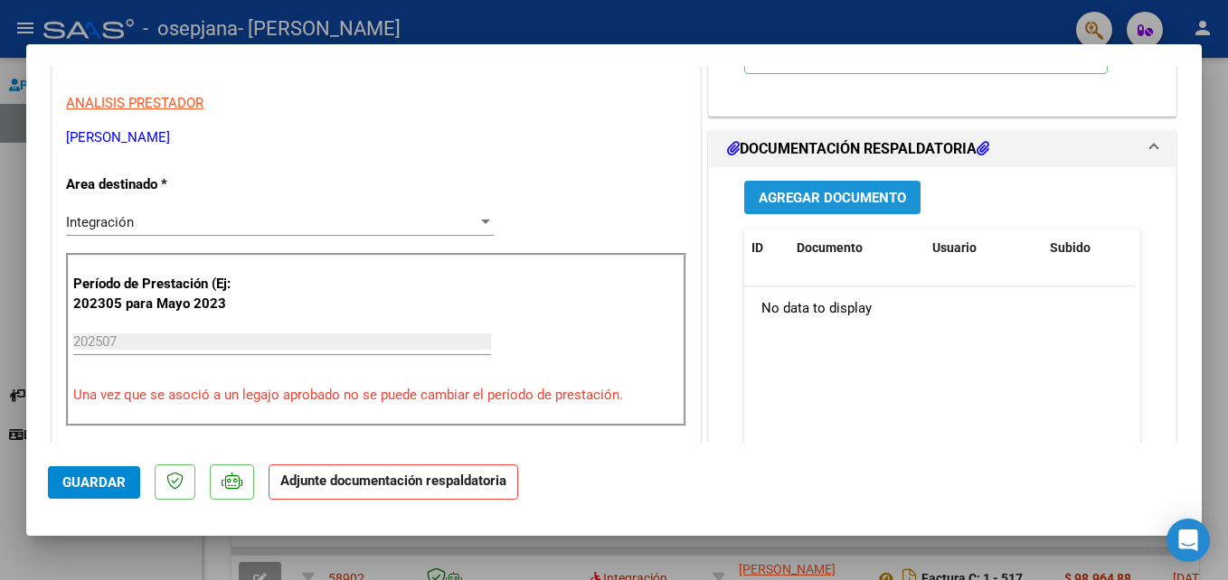
click at [853, 199] on span "Agregar Documento" at bounding box center [831, 198] width 147 height 16
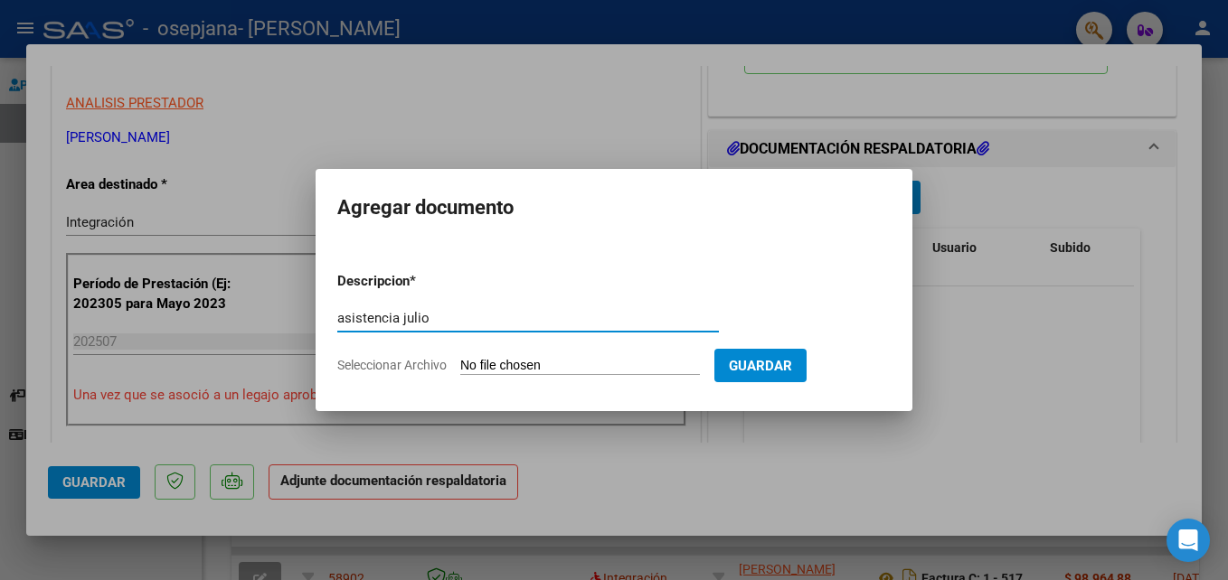
type input "asistencia julio"
click at [645, 364] on input "Seleccionar Archivo" at bounding box center [580, 366] width 240 height 17
type input "C:\fakepath\julio.jpeg"
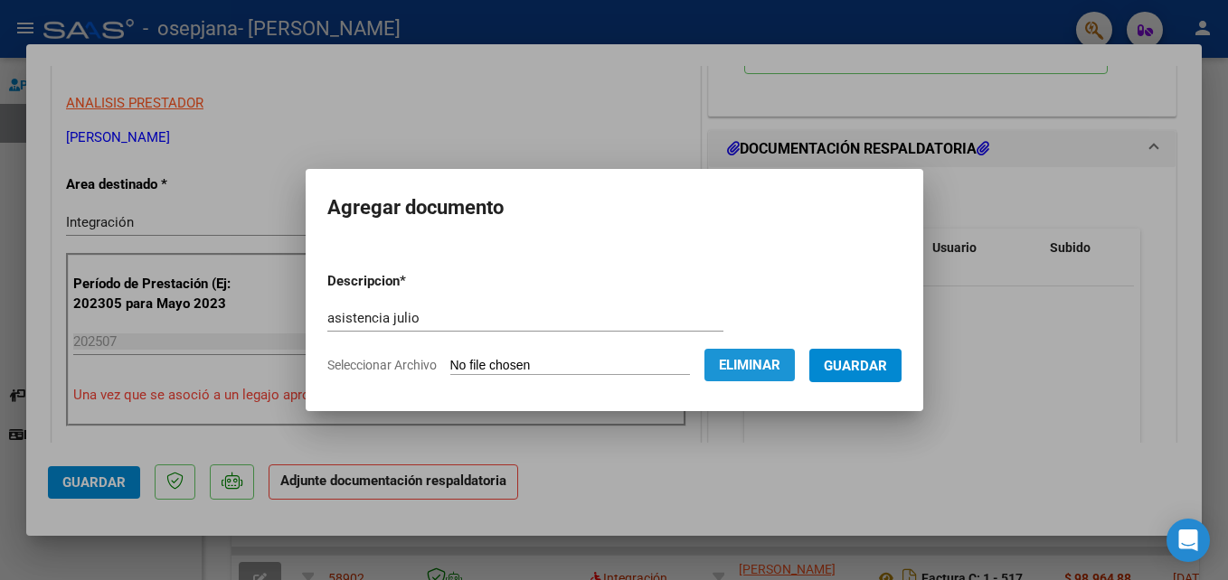
click at [780, 372] on span "Eliminar" at bounding box center [749, 365] width 61 height 16
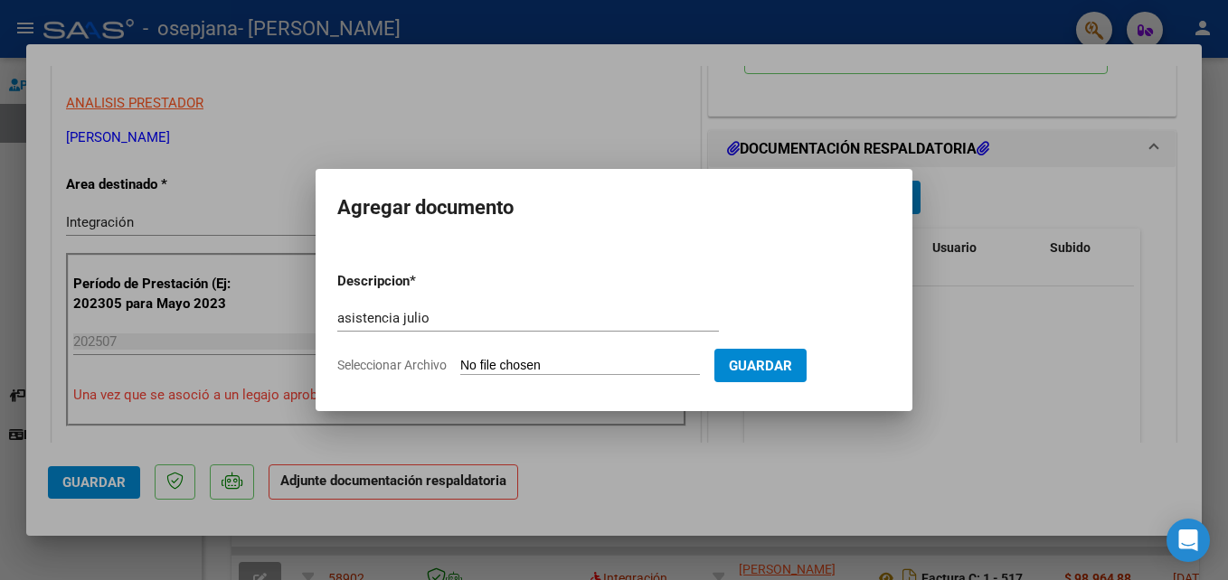
click at [700, 375] on input "Seleccionar Archivo" at bounding box center [580, 366] width 240 height 17
type input "C:\fakepath\julio.jpeg"
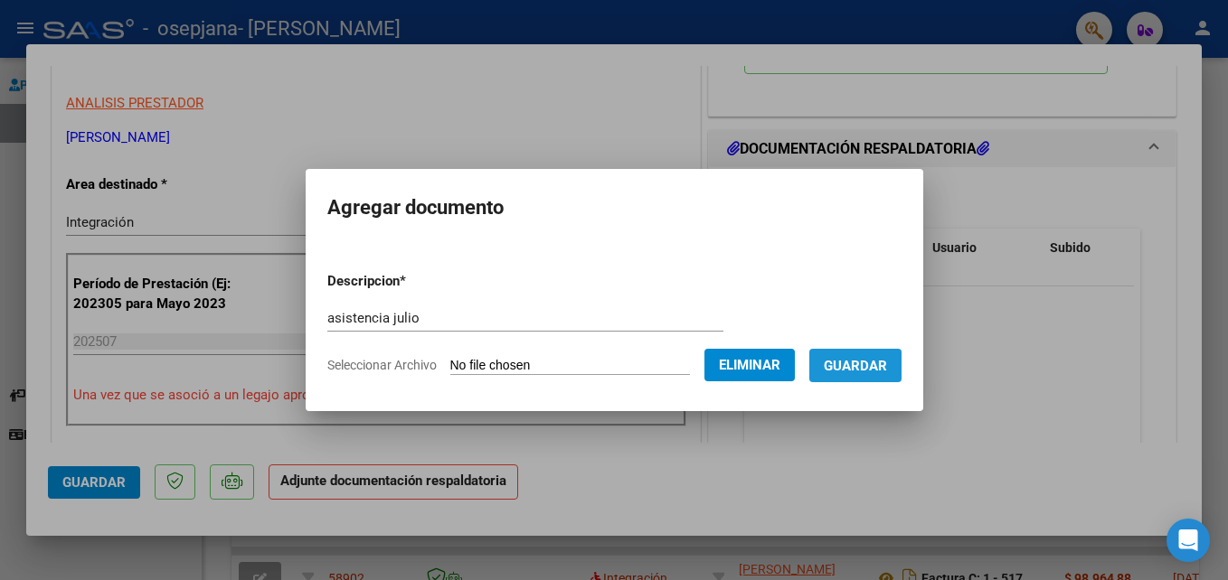
click at [874, 354] on button "Guardar" at bounding box center [855, 365] width 92 height 33
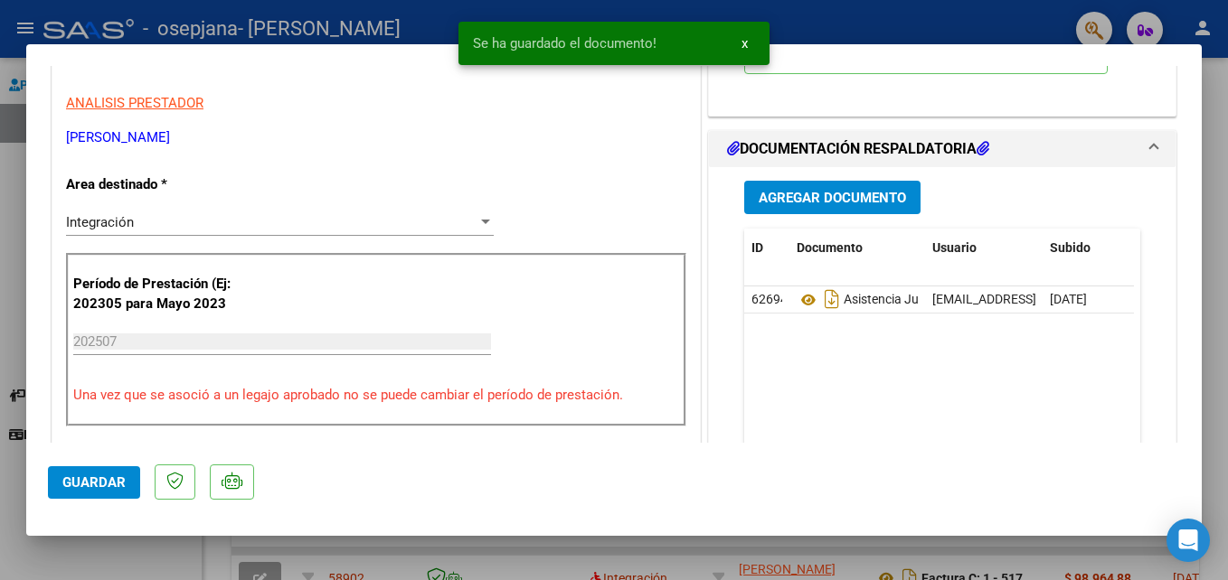
click at [874, 354] on datatable-body "62694 Asistencia Julio flor.leites@hotmail.com - CECILIA FLORENCIA LEITES 21/08…" at bounding box center [939, 371] width 390 height 168
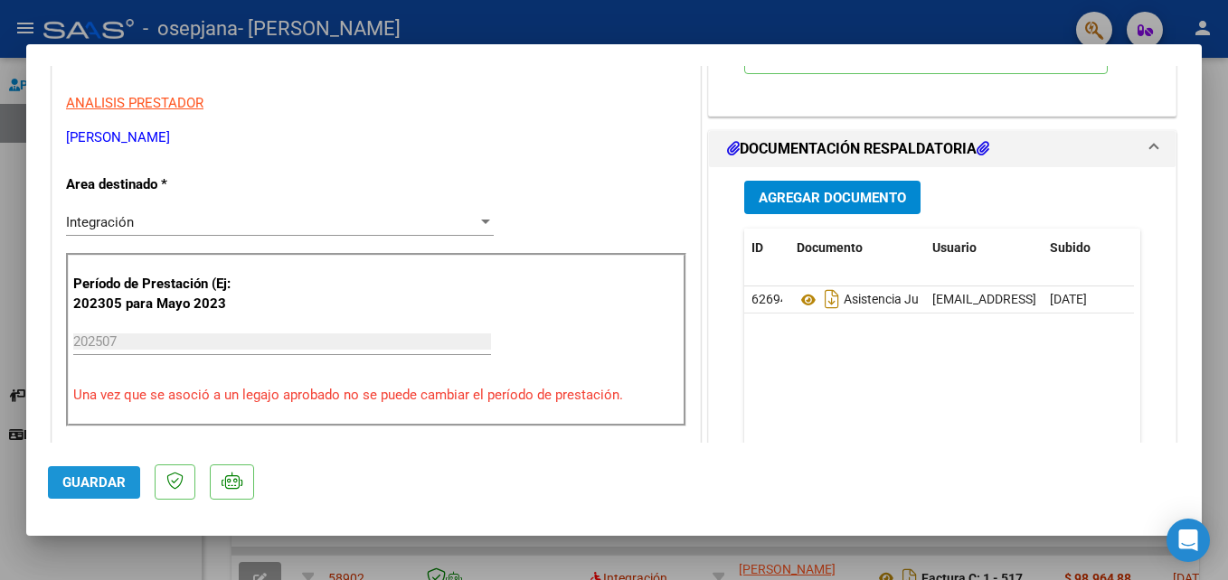
click at [88, 485] on span "Guardar" at bounding box center [93, 483] width 63 height 16
click at [602, 96] on p "ANALISIS PRESTADOR" at bounding box center [376, 103] width 620 height 21
